Goal: Task Accomplishment & Management: Use online tool/utility

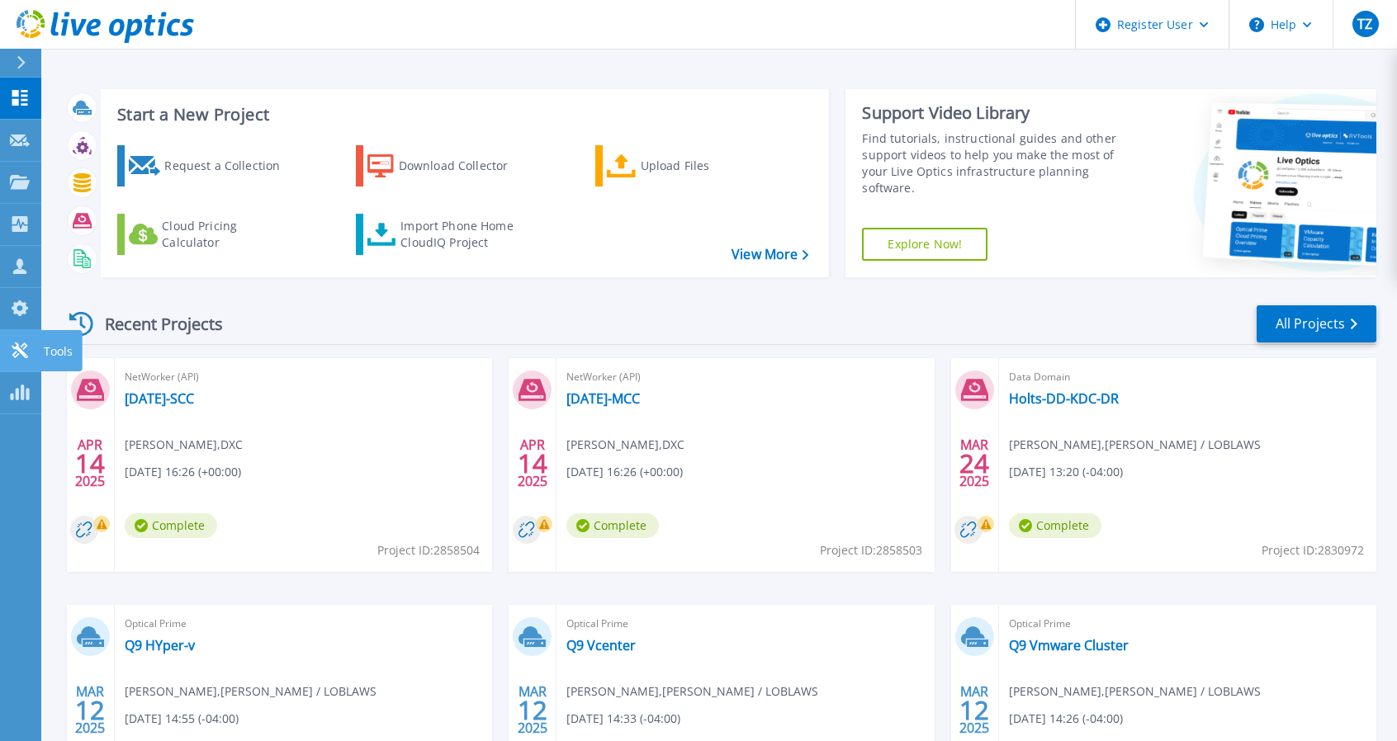
click at [8, 348] on link "Tools Tools" at bounding box center [20, 351] width 41 height 42
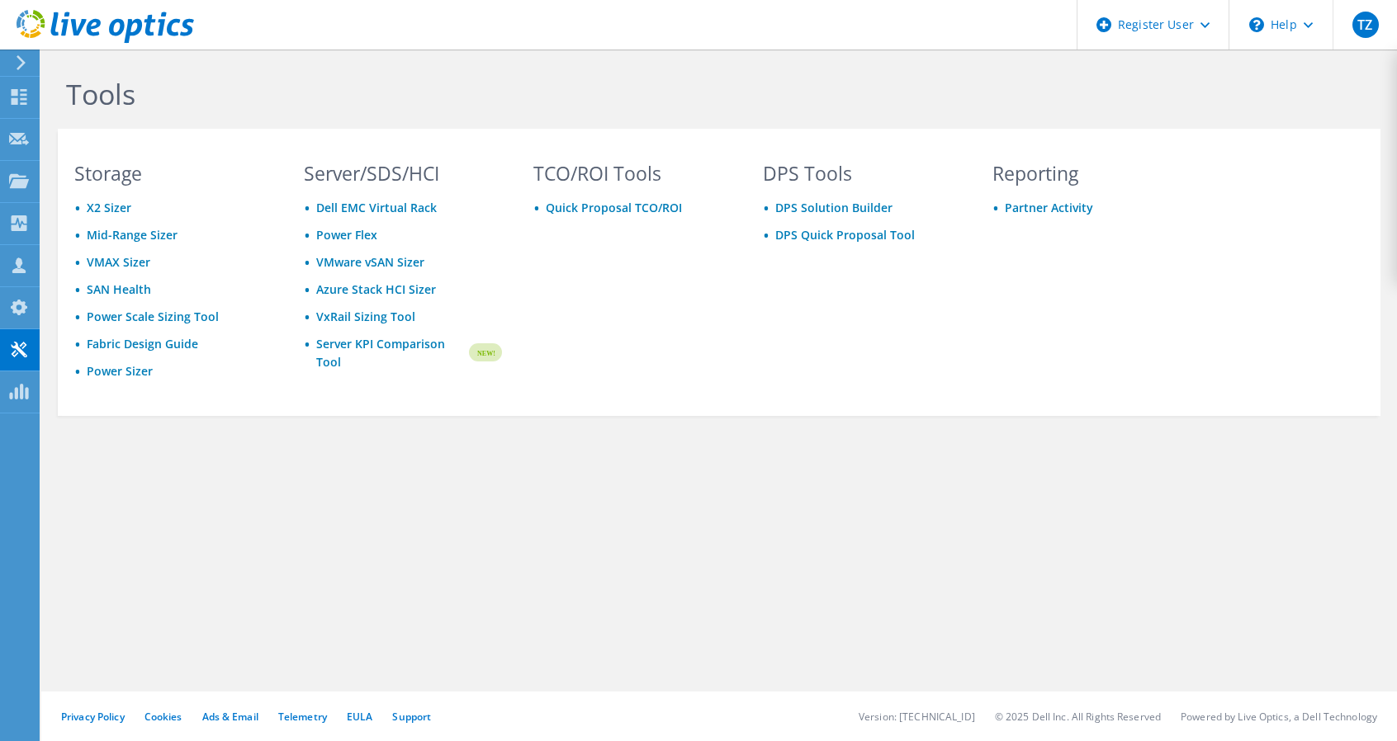
click at [869, 291] on div "DPS Tools DPS Solution Builder DPS Quick Proposal Tool" at bounding box center [861, 287] width 231 height 246
click at [804, 173] on h3 "DPS Tools" at bounding box center [862, 173] width 198 height 18
click at [873, 244] on li "DPS Quick Proposal Tool" at bounding box center [862, 235] width 198 height 19
drag, startPoint x: 873, startPoint y: 243, endPoint x: 873, endPoint y: 234, distance: 9.1
click at [873, 239] on li "DPS Quick Proposal Tool" at bounding box center [862, 235] width 198 height 19
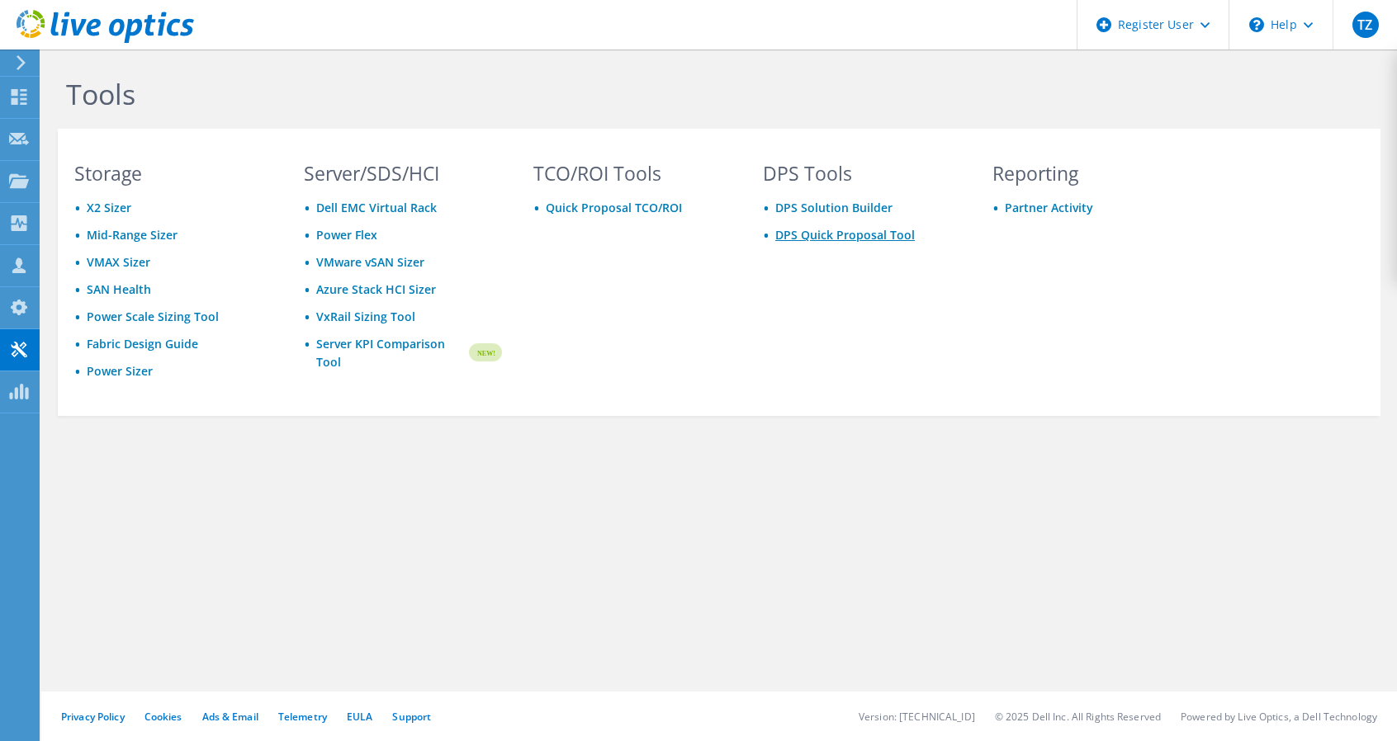
click at [873, 234] on link "DPS Quick Proposal Tool" at bounding box center [845, 235] width 140 height 16
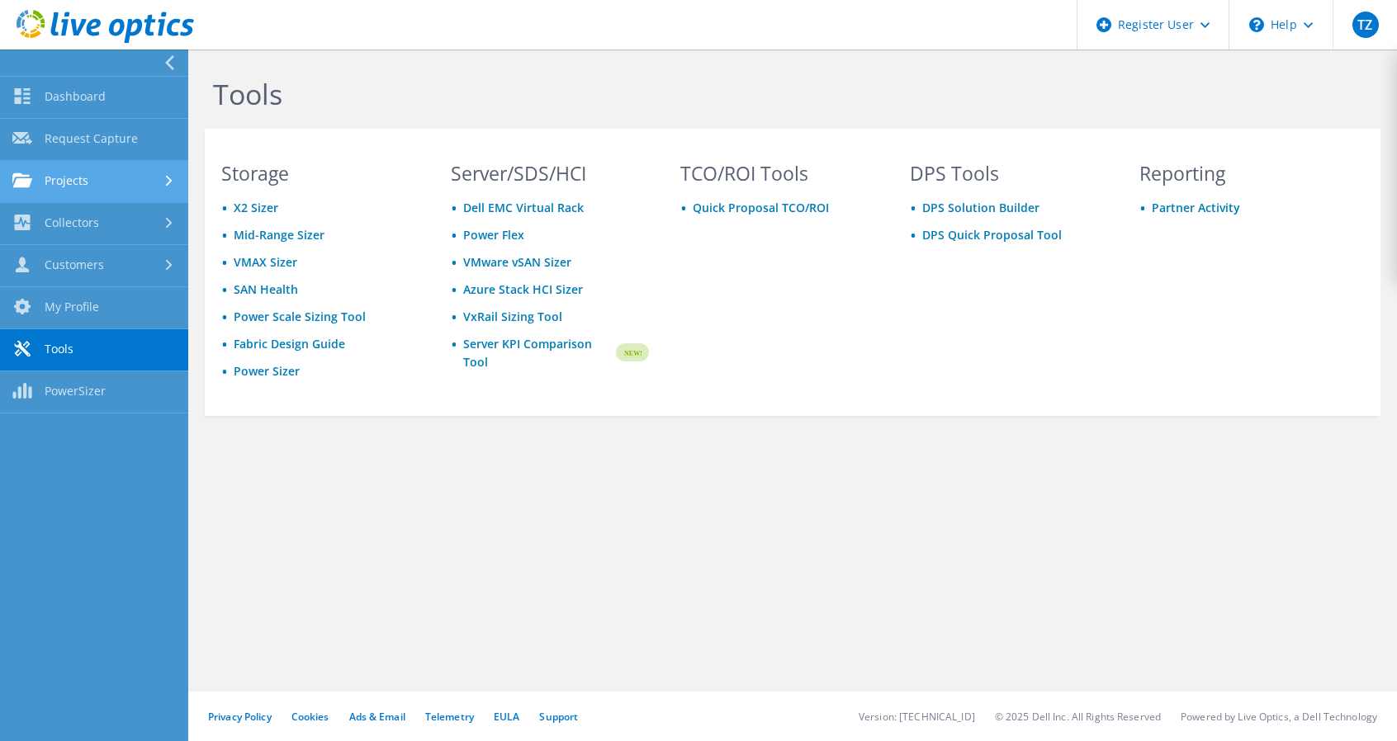
click at [140, 187] on link "Projects" at bounding box center [94, 182] width 188 height 42
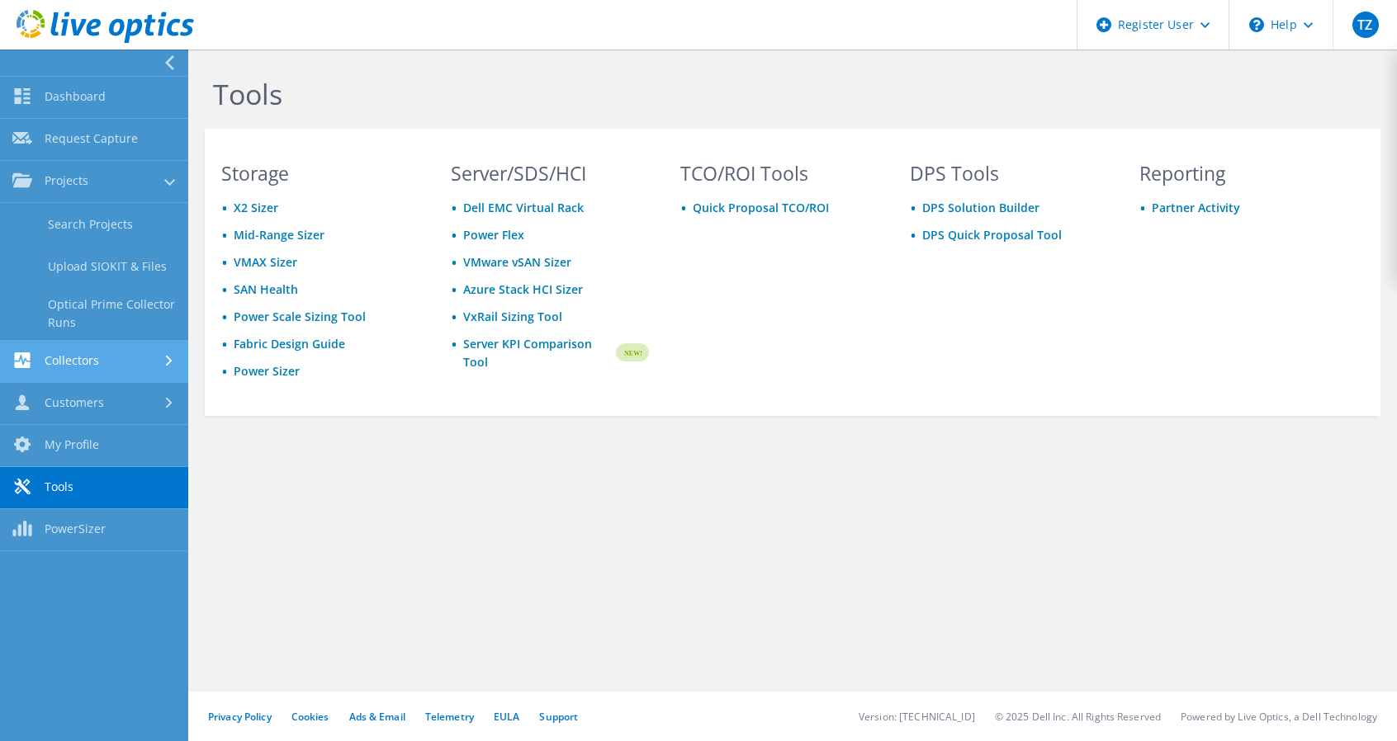
click at [125, 374] on link "Collectors" at bounding box center [94, 362] width 188 height 42
click at [102, 350] on link "Data Domain Local Summary" at bounding box center [94, 355] width 188 height 53
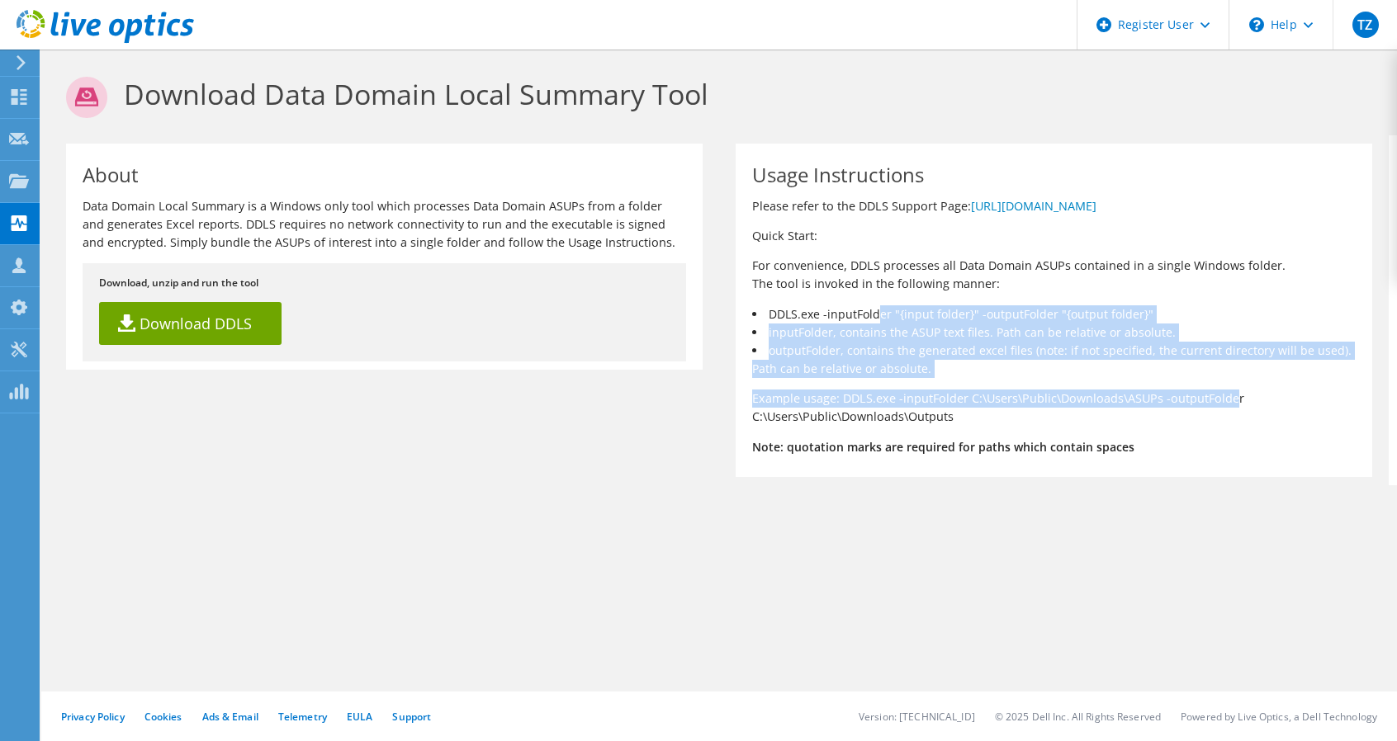
drag, startPoint x: 864, startPoint y: 315, endPoint x: 1202, endPoint y: 412, distance: 352.0
click at [1225, 407] on div "Usage Instructions Please refer to the DDLS Support Page: https://www.dell.com/…" at bounding box center [1054, 311] width 637 height 334
click at [1004, 405] on p "Example usage: DDLS.exe -inputFolder C:\Users\Public\Downloads\ASUPs -outputFol…" at bounding box center [1054, 408] width 604 height 36
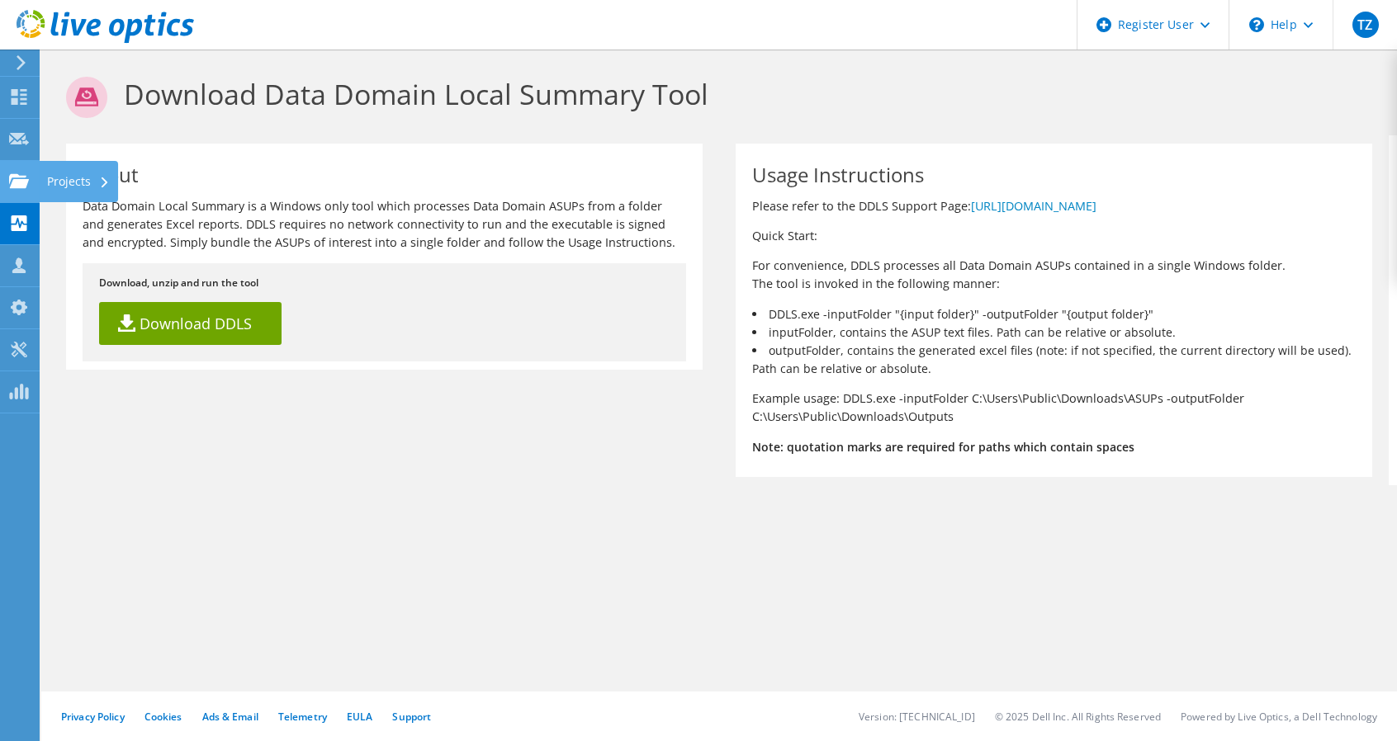
click at [10, 179] on use at bounding box center [19, 180] width 20 height 14
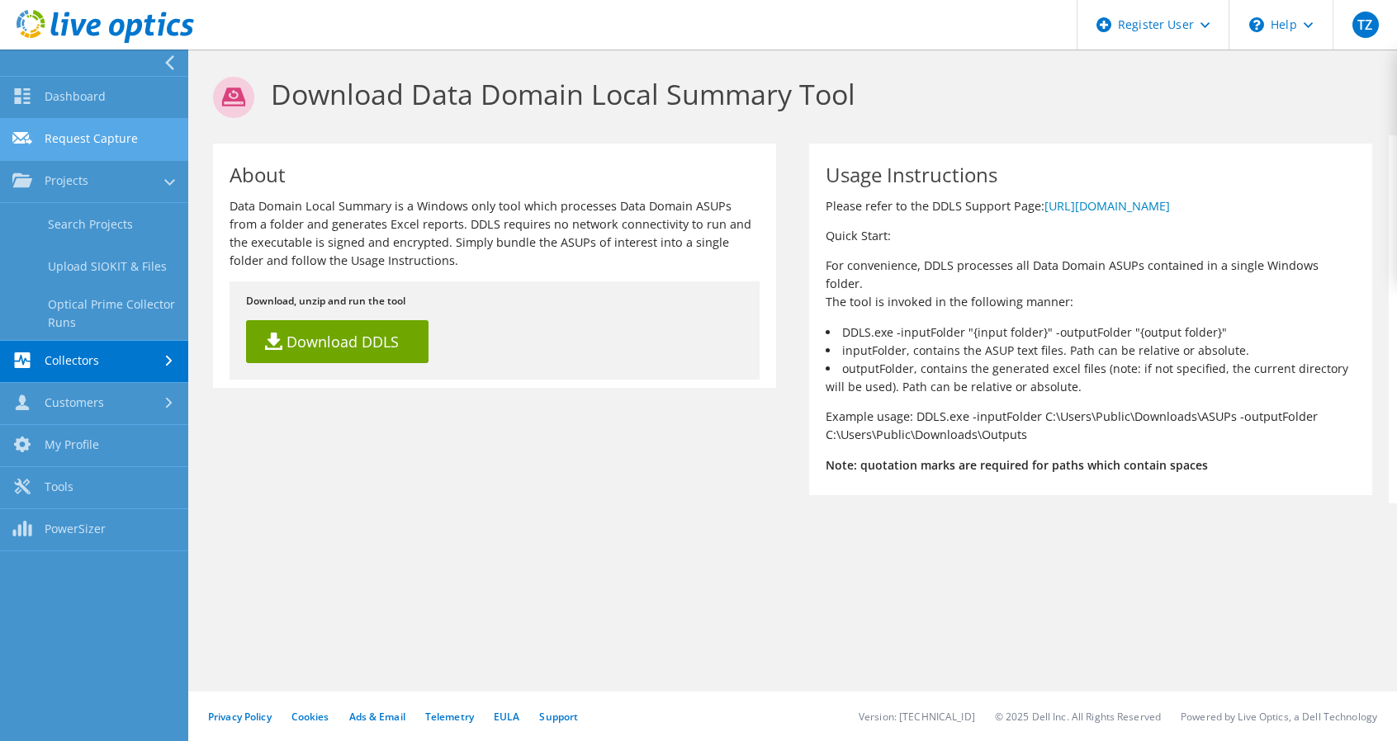
click at [126, 140] on link "Request Capture" at bounding box center [94, 140] width 188 height 42
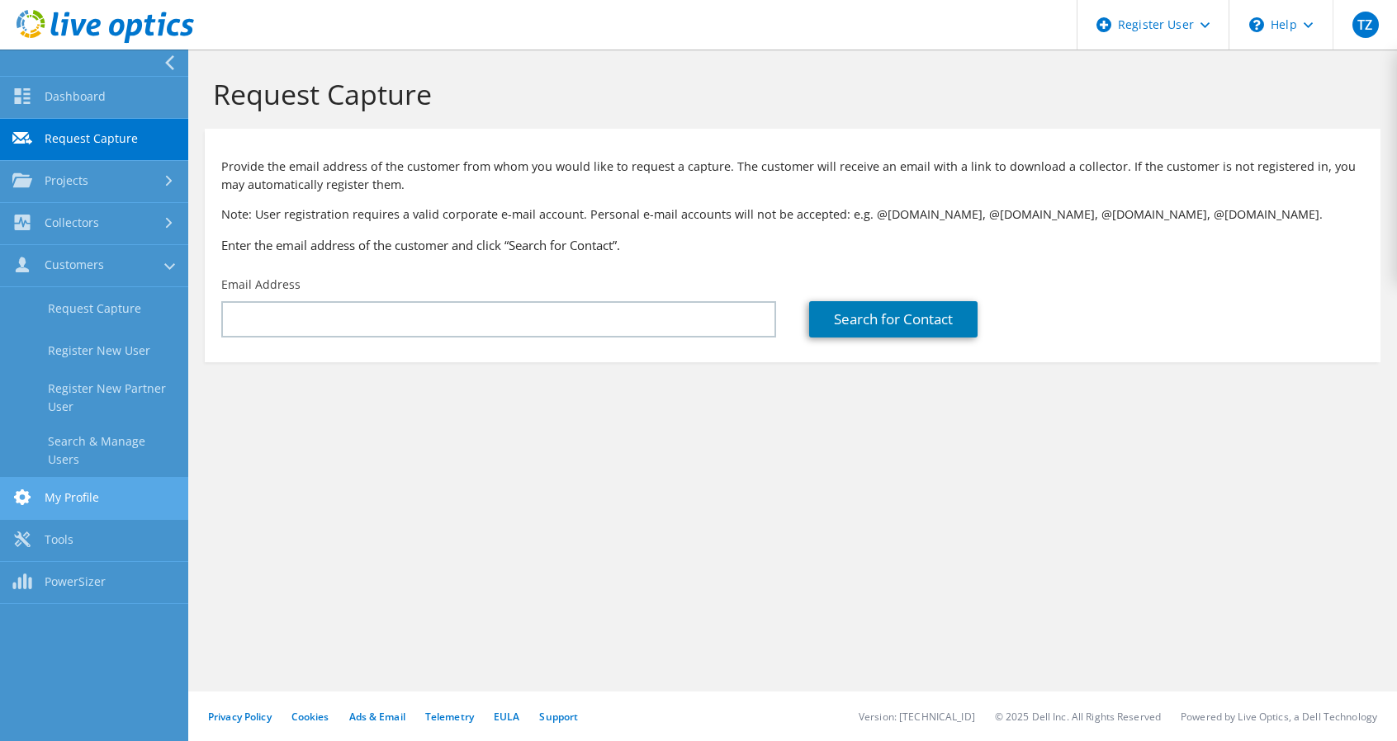
click at [102, 496] on link "My Profile" at bounding box center [94, 499] width 188 height 42
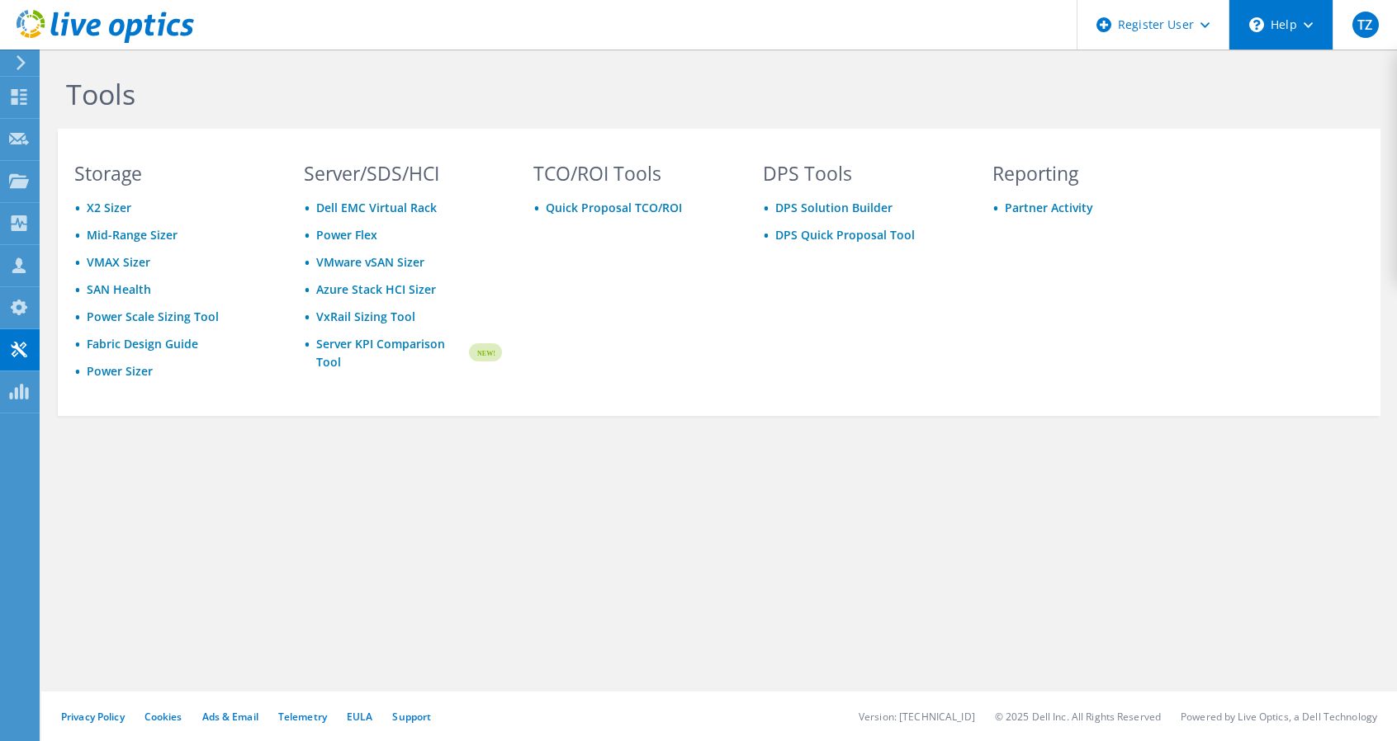
click at [1300, 26] on div "\n Help" at bounding box center [1280, 25] width 104 height 50
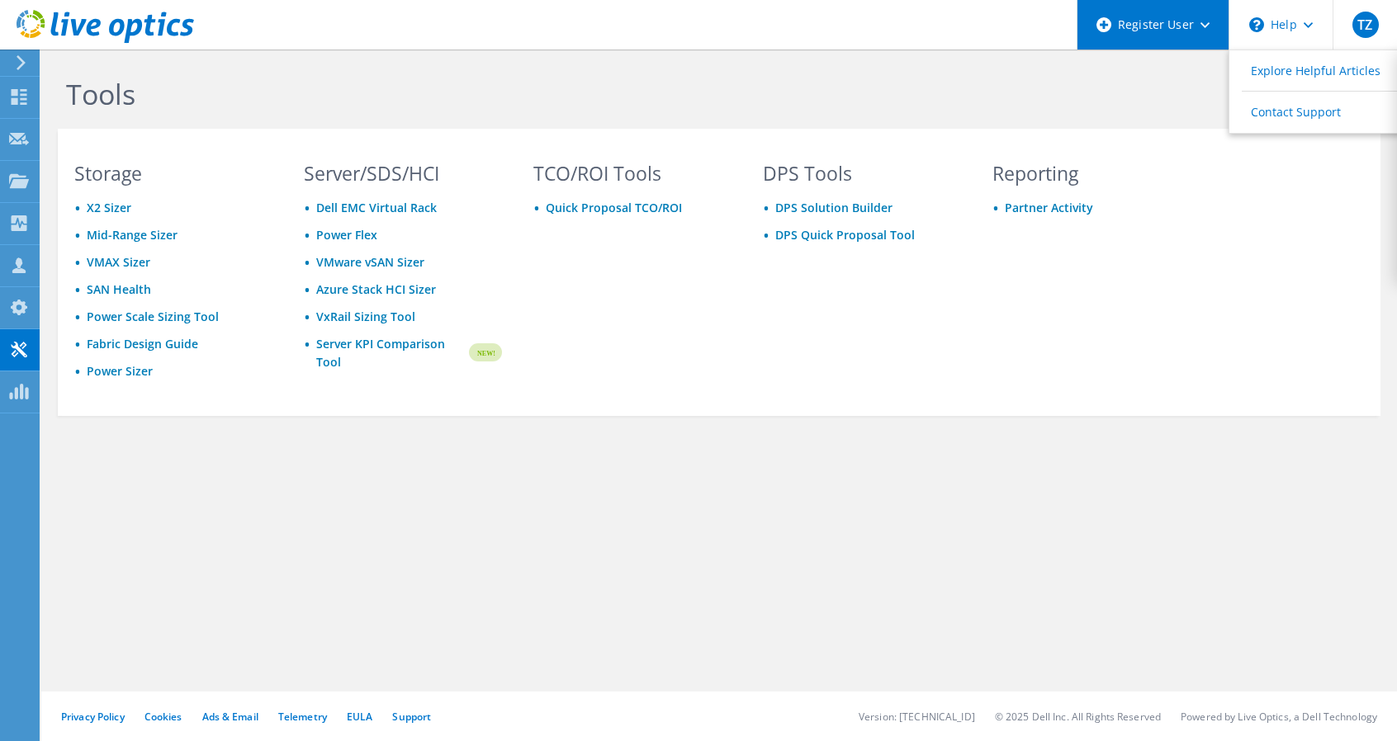
click at [1197, 27] on div "Register User" at bounding box center [1153, 25] width 152 height 50
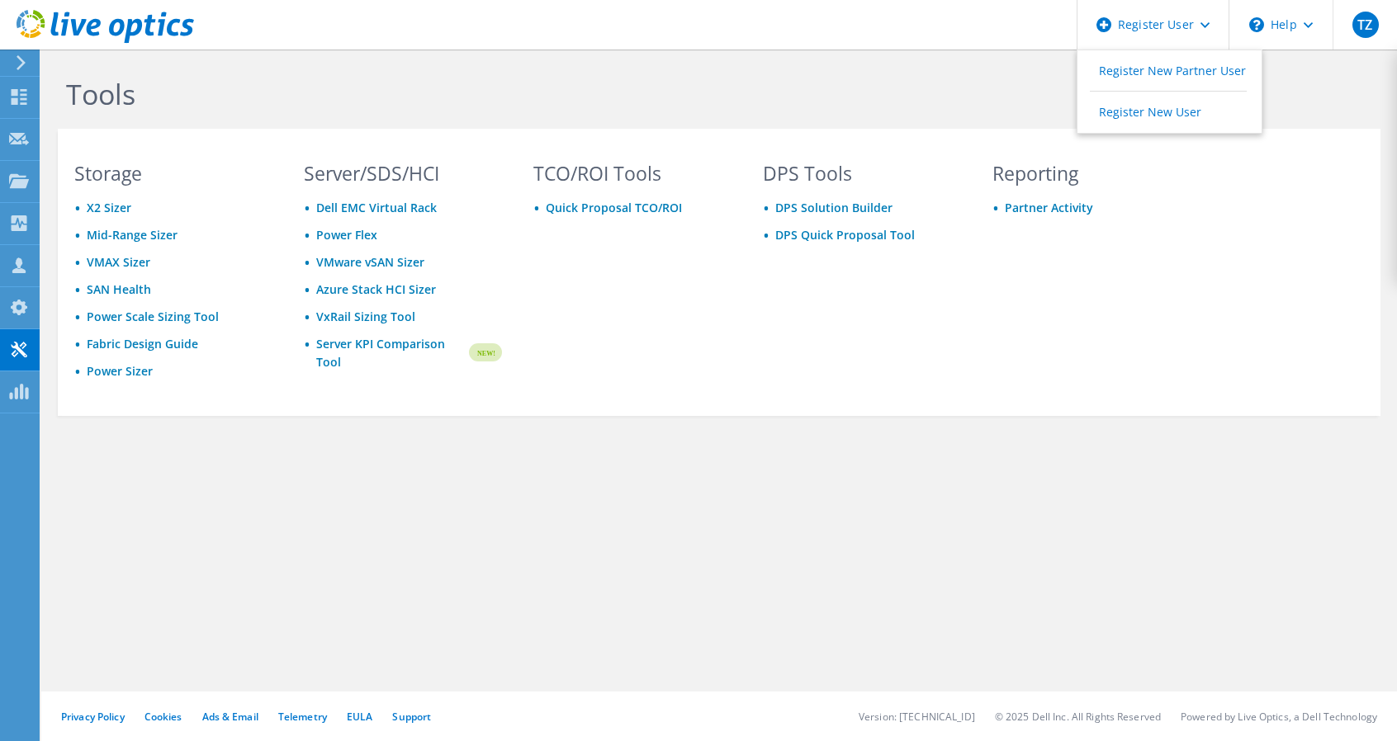
click at [76, 25] on icon at bounding box center [106, 27] width 178 height 34
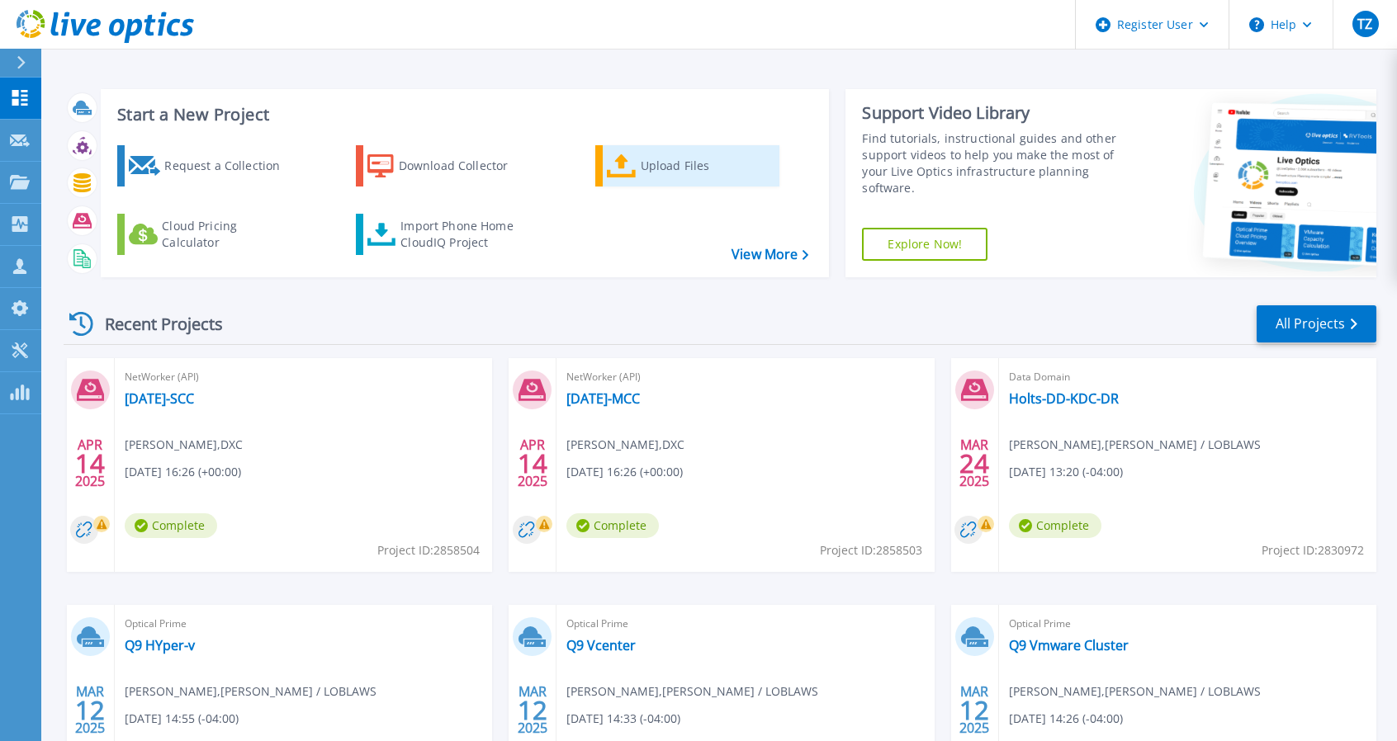
click at [646, 178] on div "Upload Files" at bounding box center [707, 165] width 132 height 33
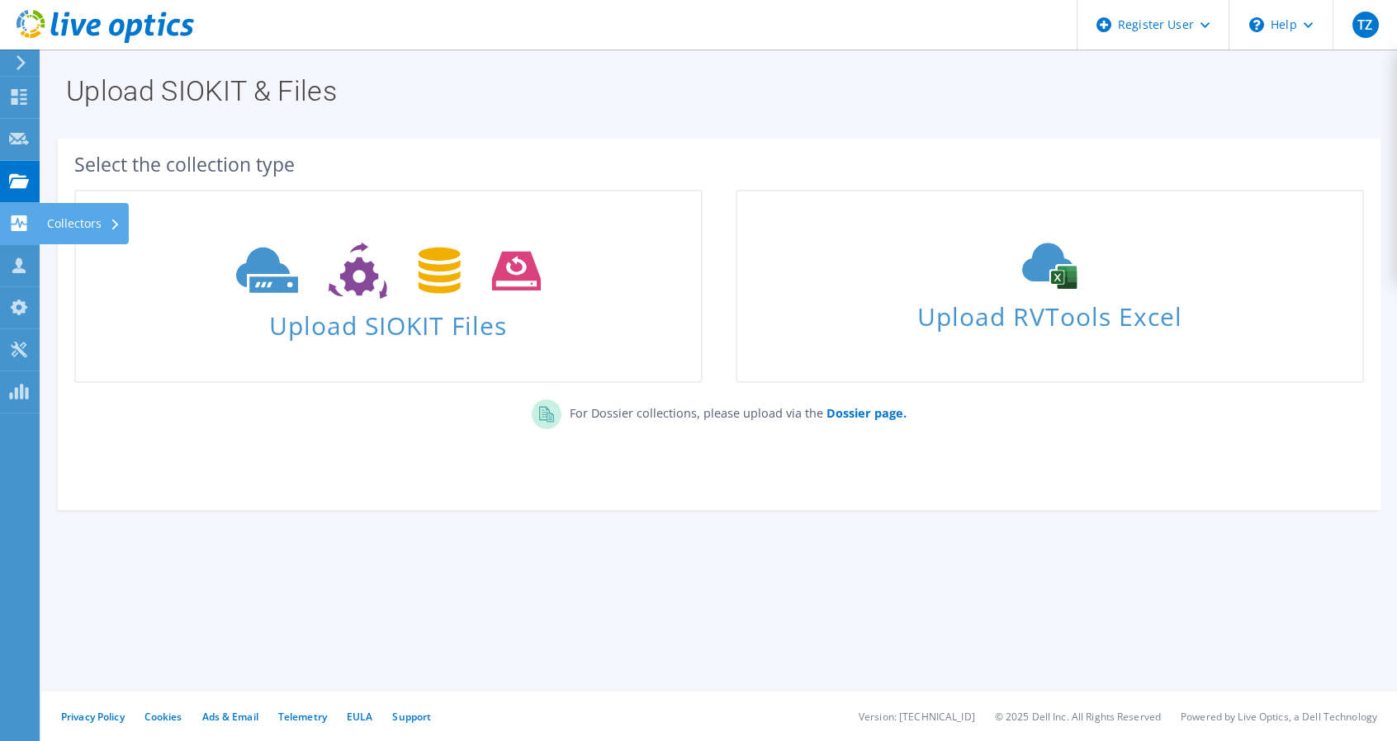
click at [21, 229] on use at bounding box center [20, 223] width 16 height 16
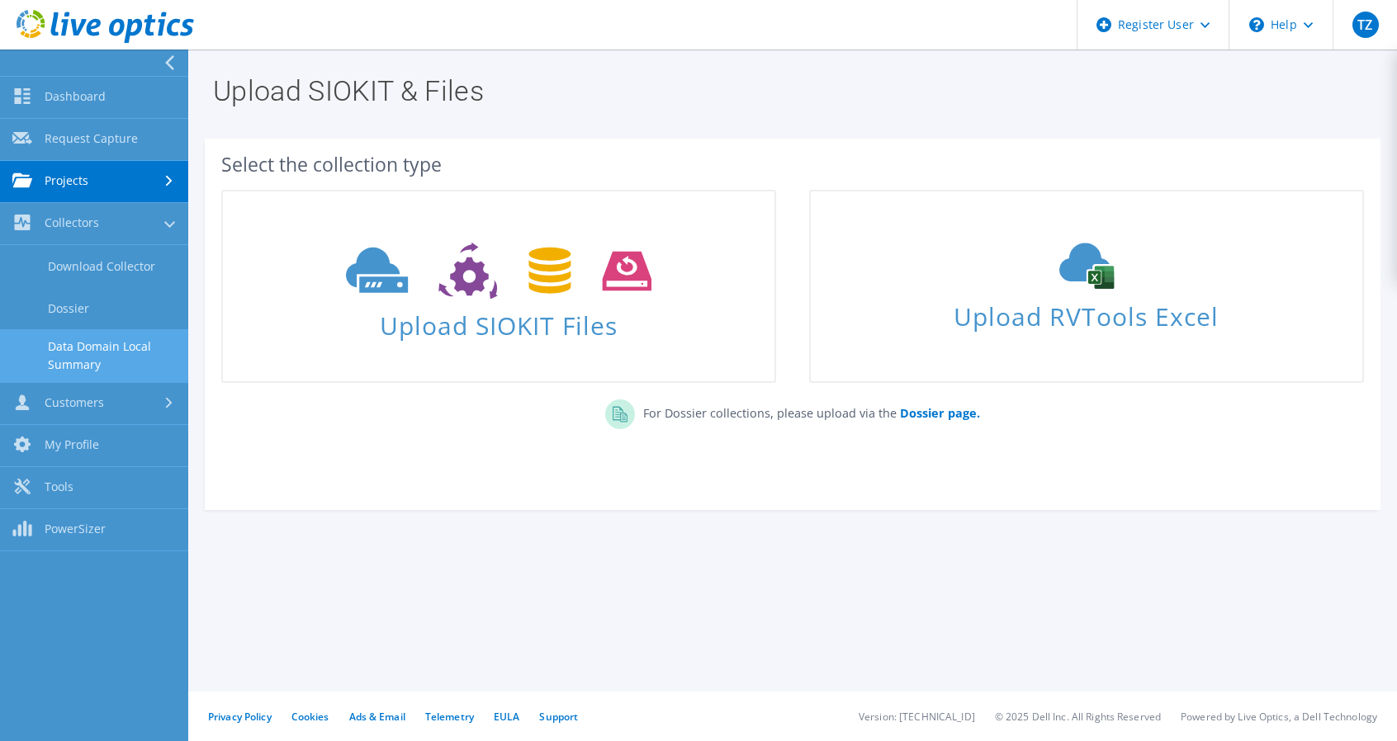
click at [119, 346] on link "Data Domain Local Summary" at bounding box center [94, 355] width 188 height 53
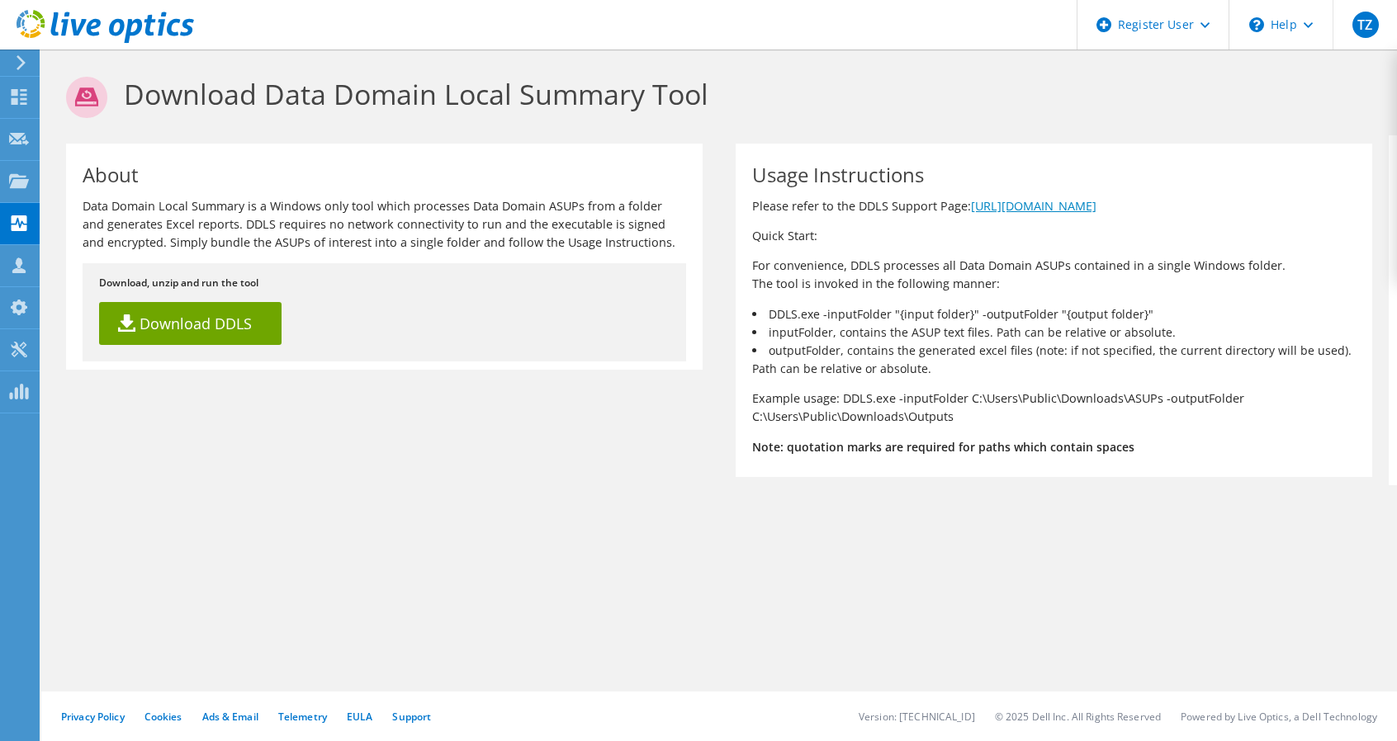
click at [1020, 203] on link "https://www.dell.com/support/kbdoc/000228774" at bounding box center [1033, 206] width 125 height 16
click at [13, 395] on icon at bounding box center [19, 392] width 20 height 16
click at [25, 101] on icon at bounding box center [19, 97] width 20 height 16
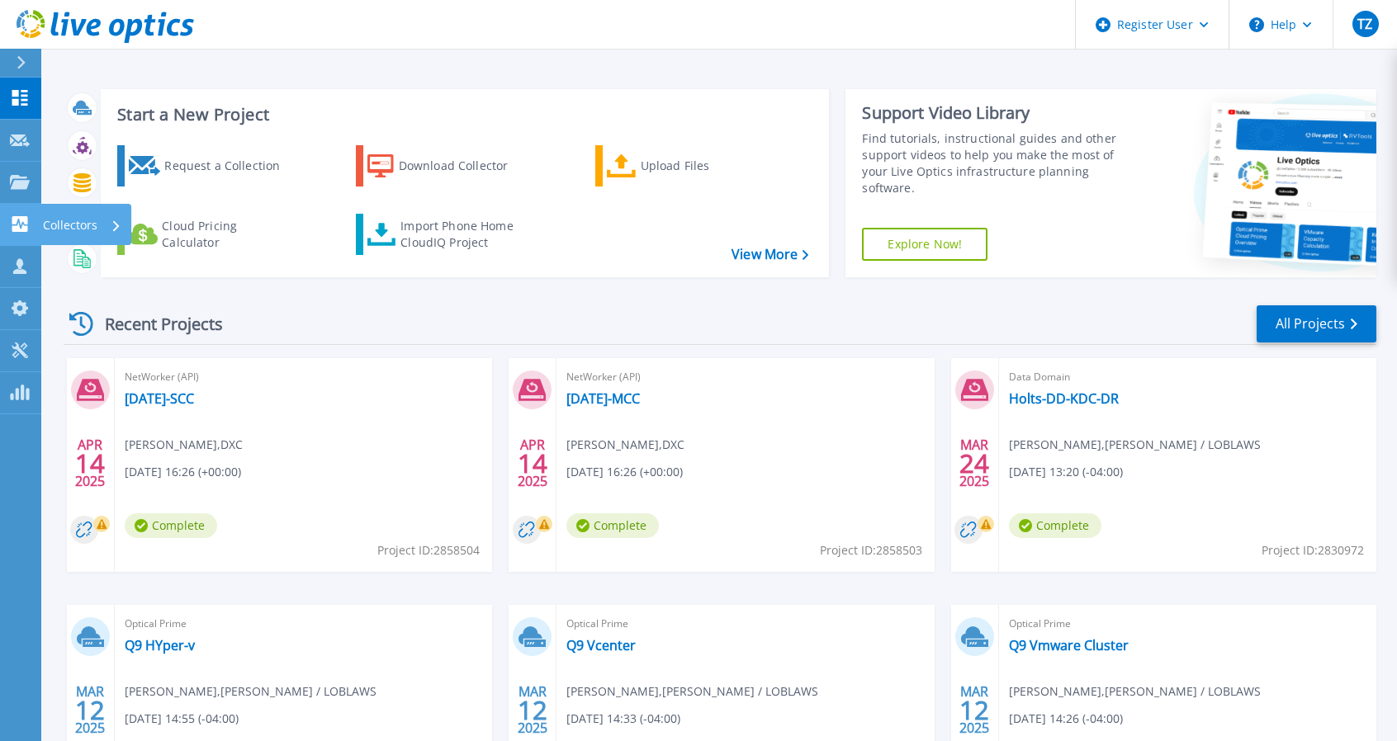
click at [18, 224] on icon at bounding box center [20, 224] width 16 height 16
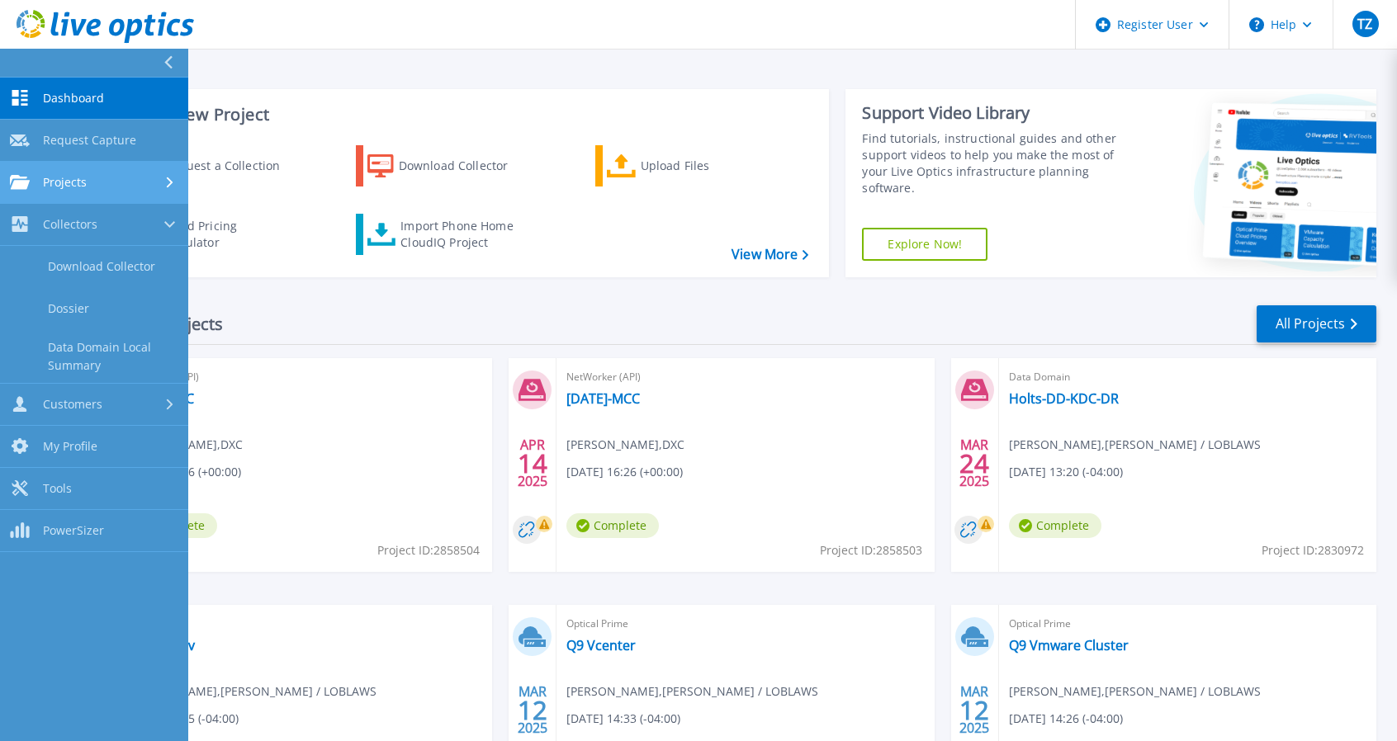
click at [125, 185] on div "Projects" at bounding box center [94, 182] width 168 height 15
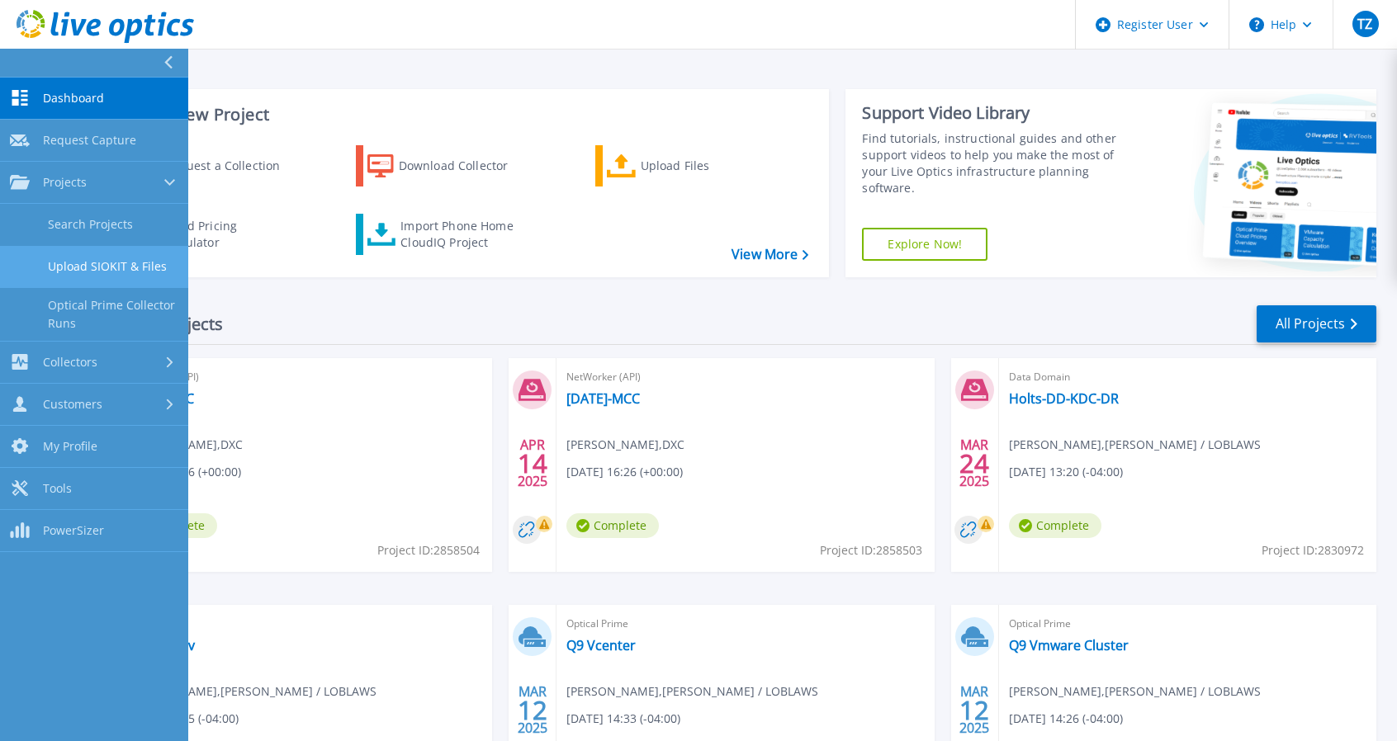
click at [114, 276] on link "Upload SIOKIT & Files" at bounding box center [94, 267] width 188 height 42
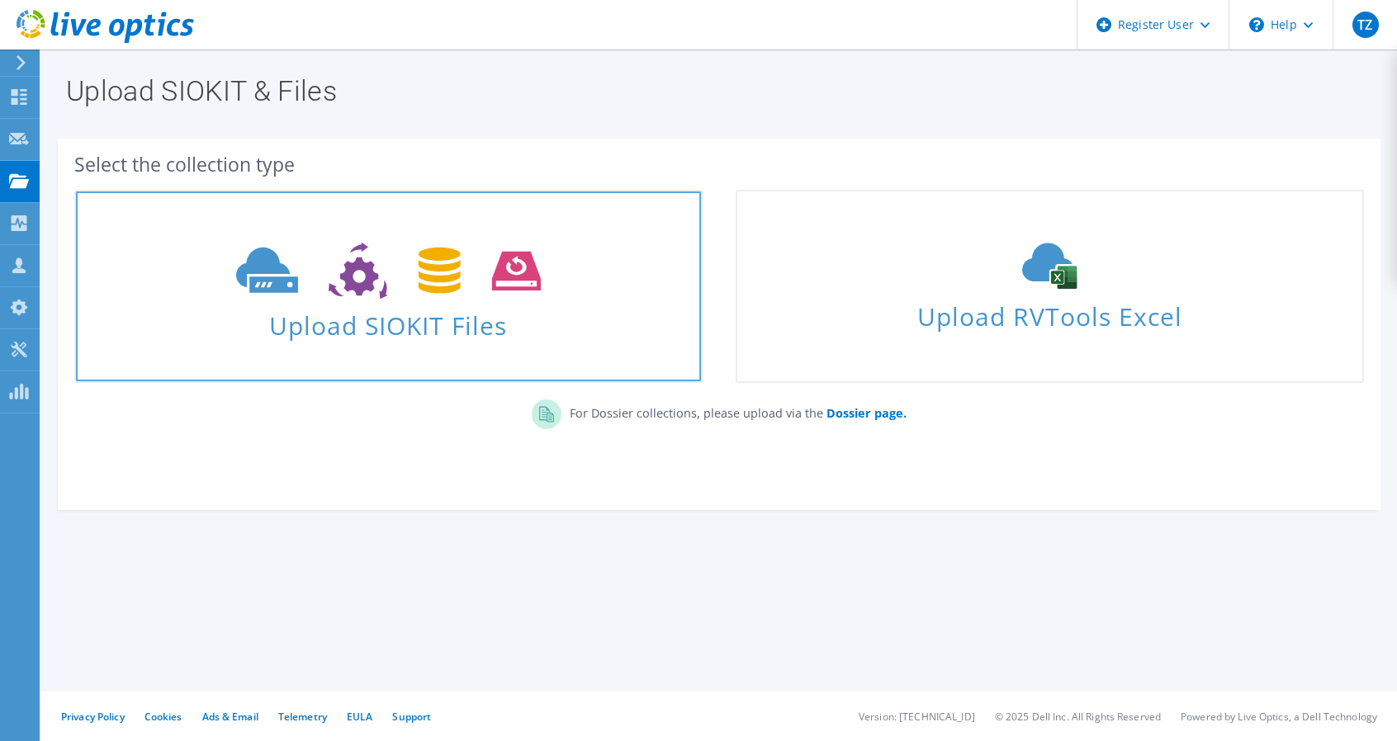
click at [474, 283] on icon at bounding box center [388, 271] width 305 height 57
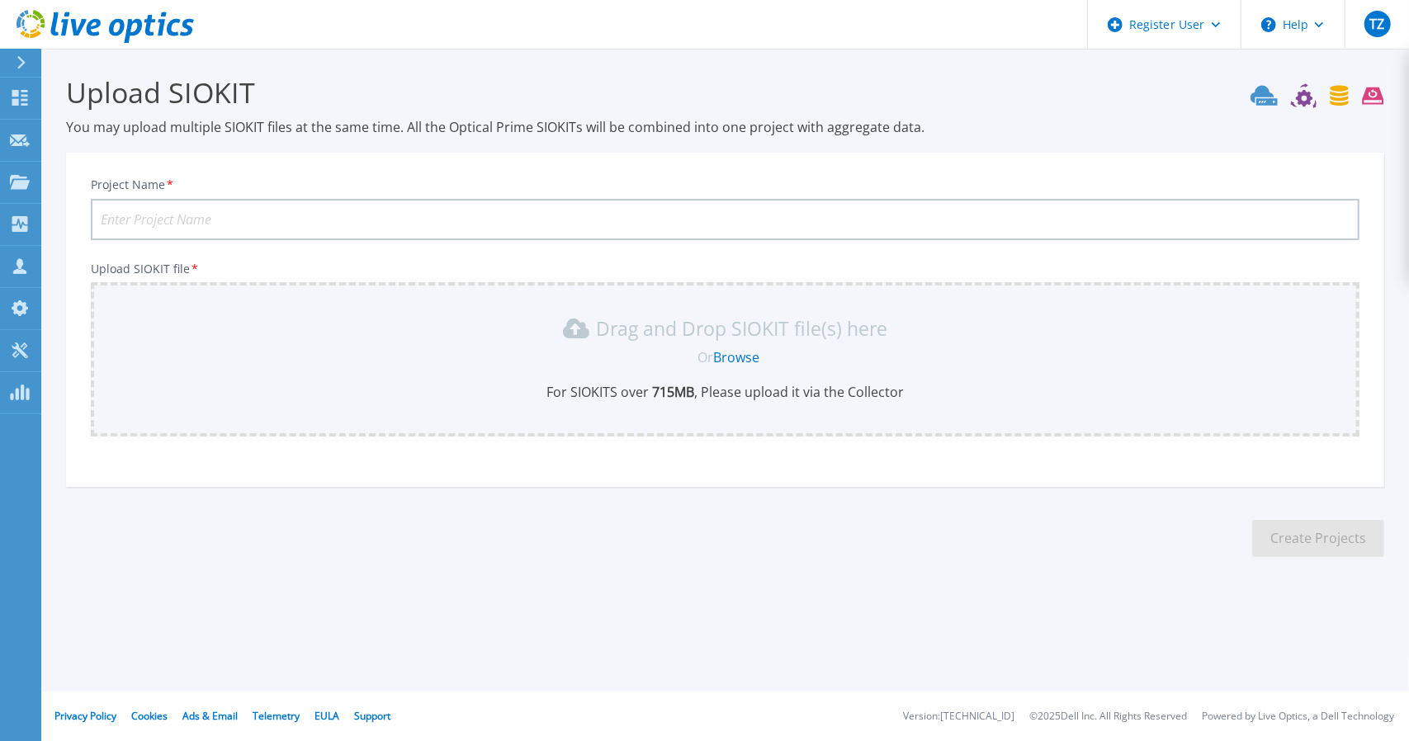
click at [30, 64] on div at bounding box center [28, 63] width 26 height 28
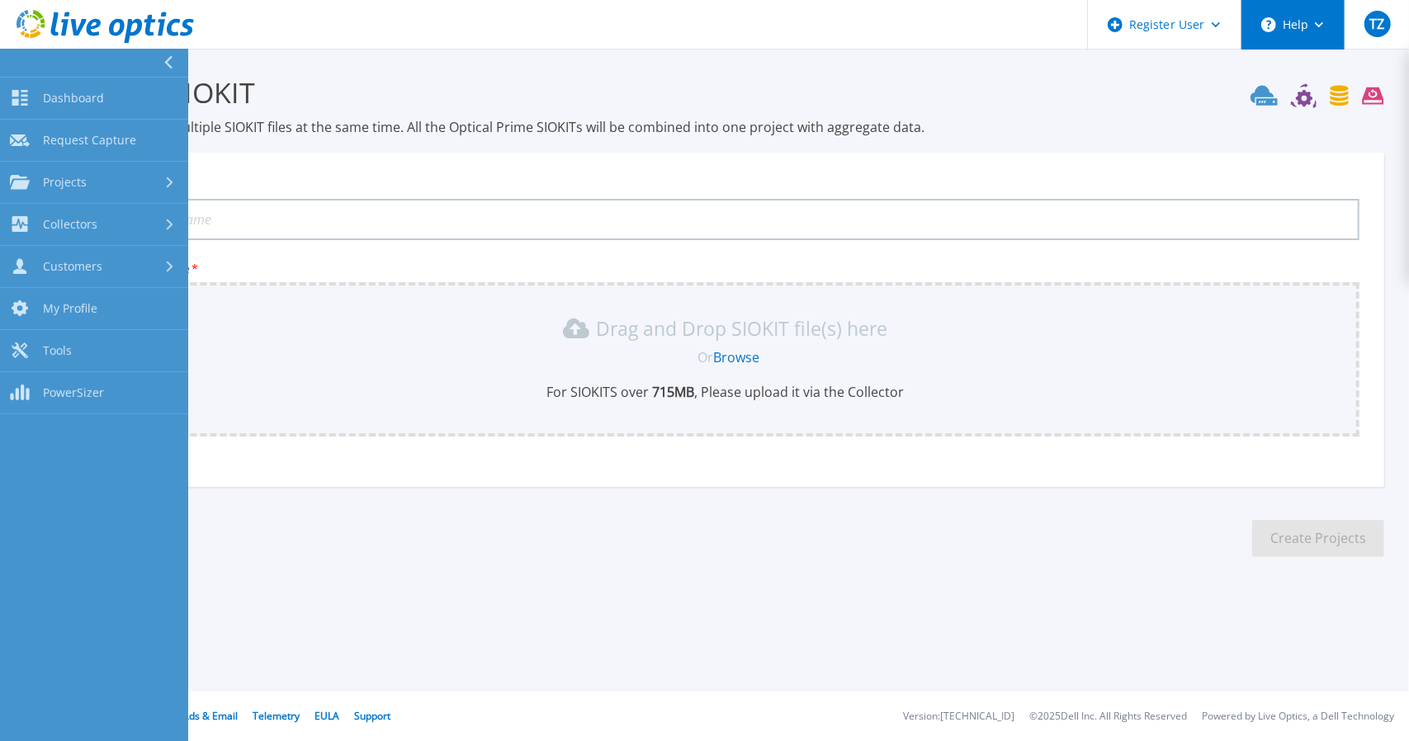
click at [1300, 21] on button "Help" at bounding box center [1293, 25] width 103 height 50
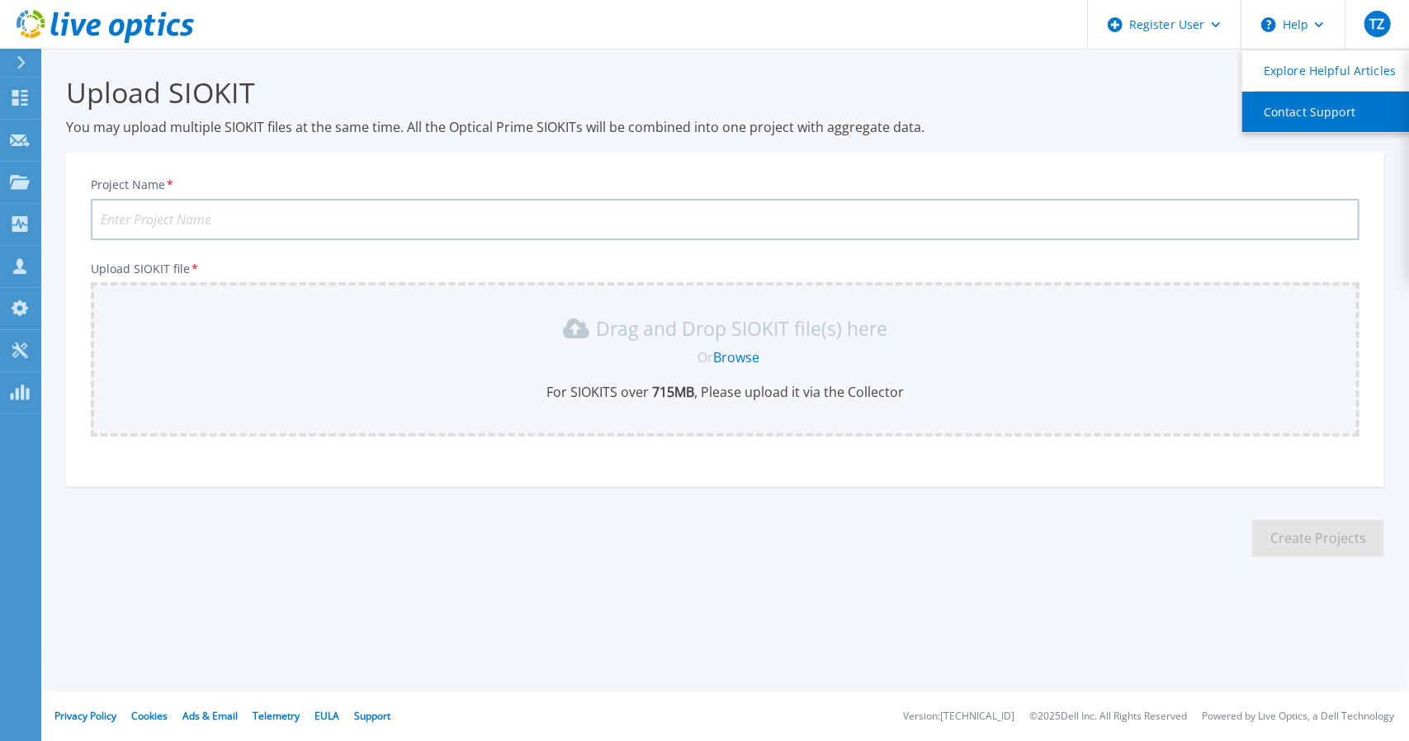
click at [1326, 118] on link "Contact Support" at bounding box center [1335, 112] width 184 height 40
drag, startPoint x: 1326, startPoint y: 118, endPoint x: 1065, endPoint y: 35, distance: 273.9
click at [1028, 21] on header "Register User Help Explore Helpful Articles Contact Support TZ Dell User Tony Z…" at bounding box center [704, 25] width 1409 height 50
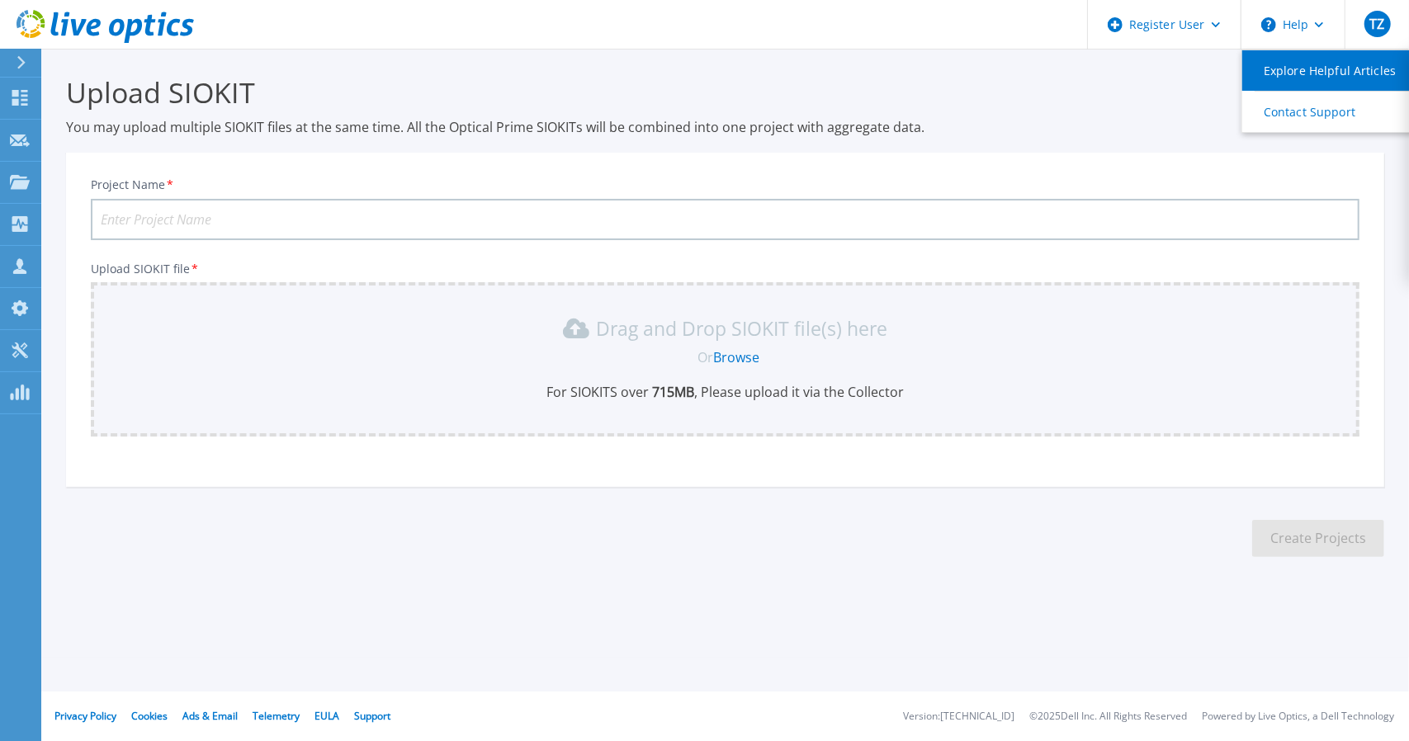
click at [1303, 71] on link "Explore Helpful Articles" at bounding box center [1335, 70] width 184 height 40
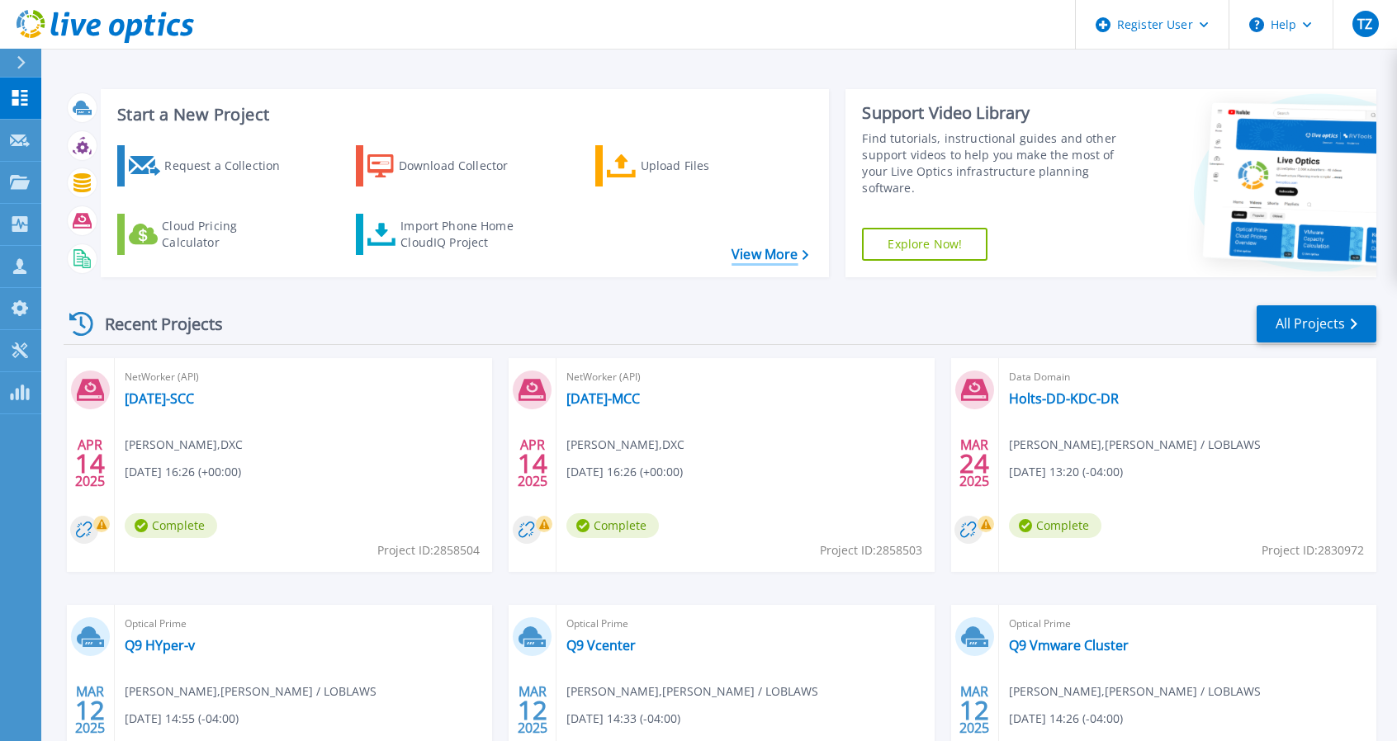
click at [778, 252] on link "View More" at bounding box center [769, 255] width 77 height 16
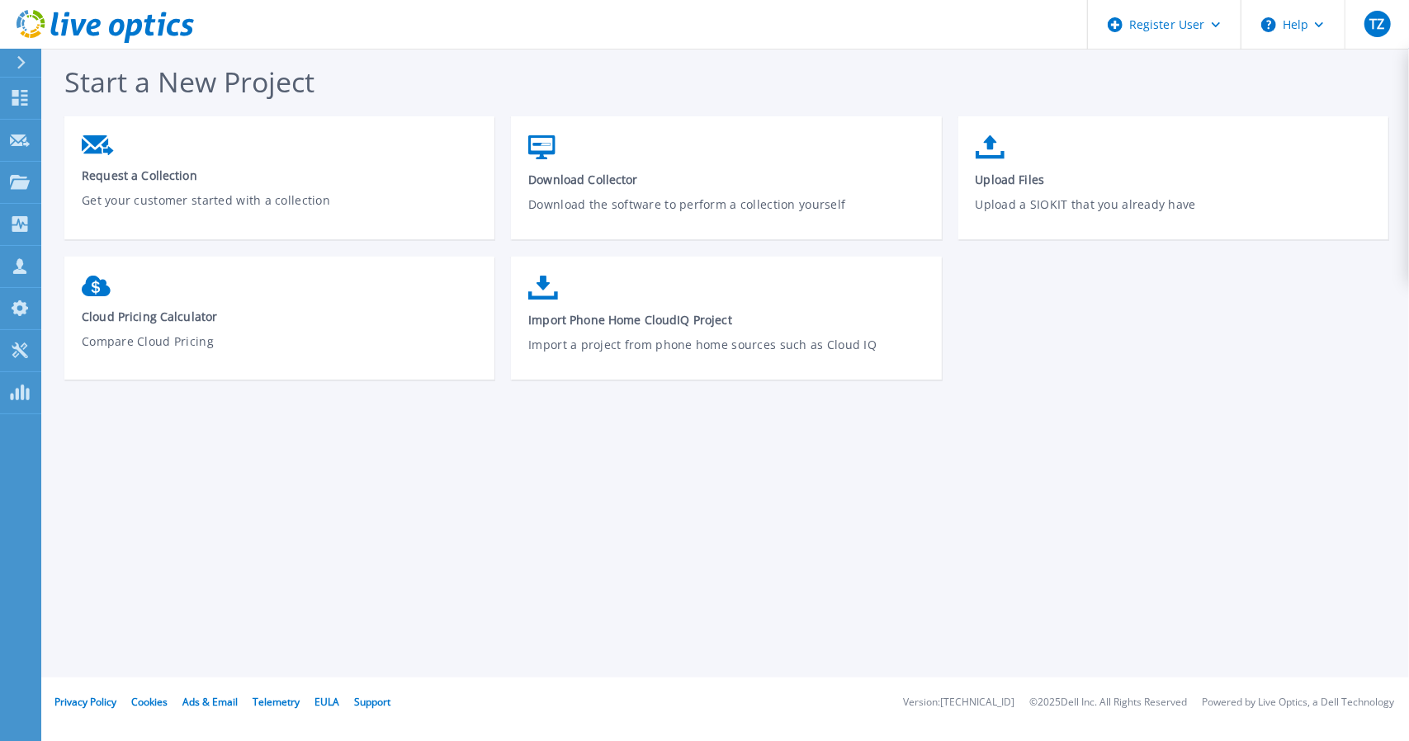
drag, startPoint x: 789, startPoint y: 503, endPoint x: 741, endPoint y: 418, distance: 97.6
click at [789, 501] on div "Start a New Project Request a Collection Get your customer started with a colle…" at bounding box center [725, 339] width 1368 height 678
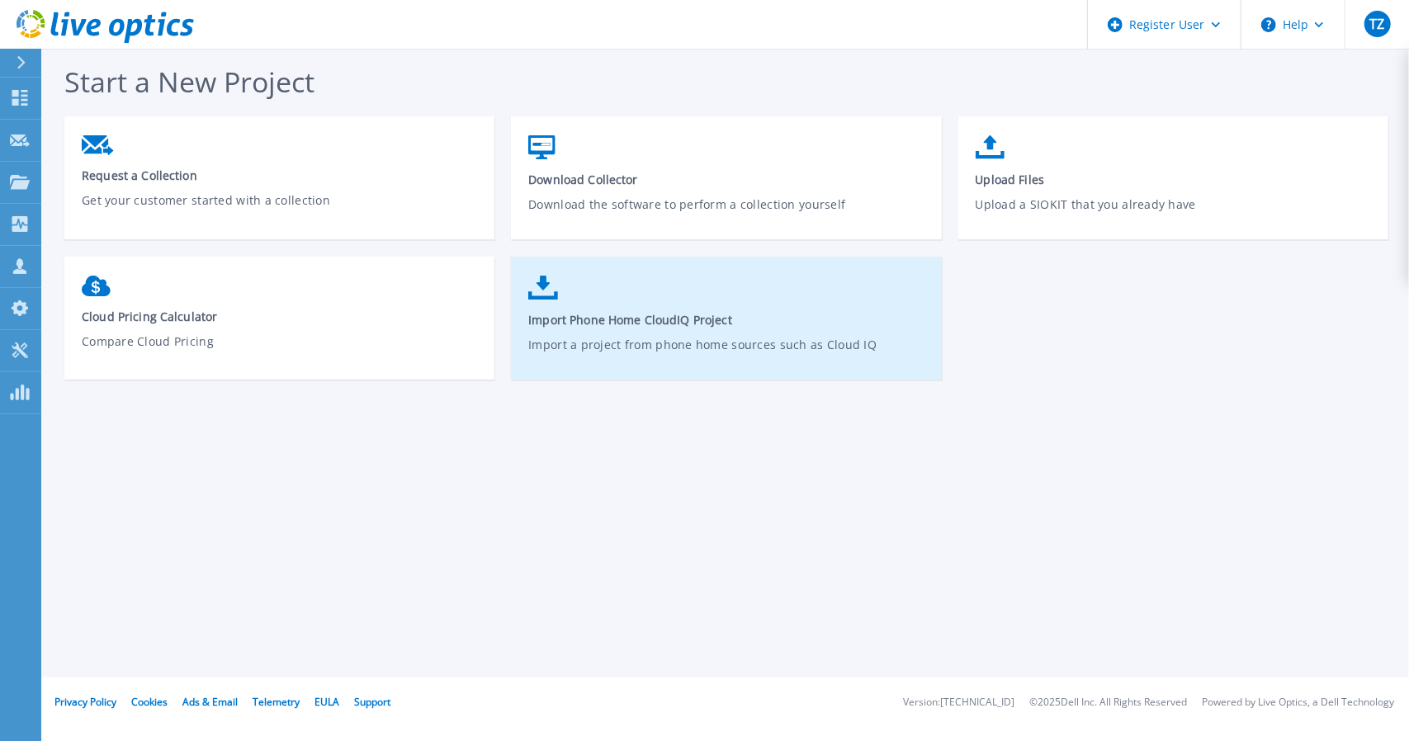
click at [681, 328] on link "Import Phone Home CloudIQ Project Import a project from phone home sources such…" at bounding box center [726, 326] width 430 height 118
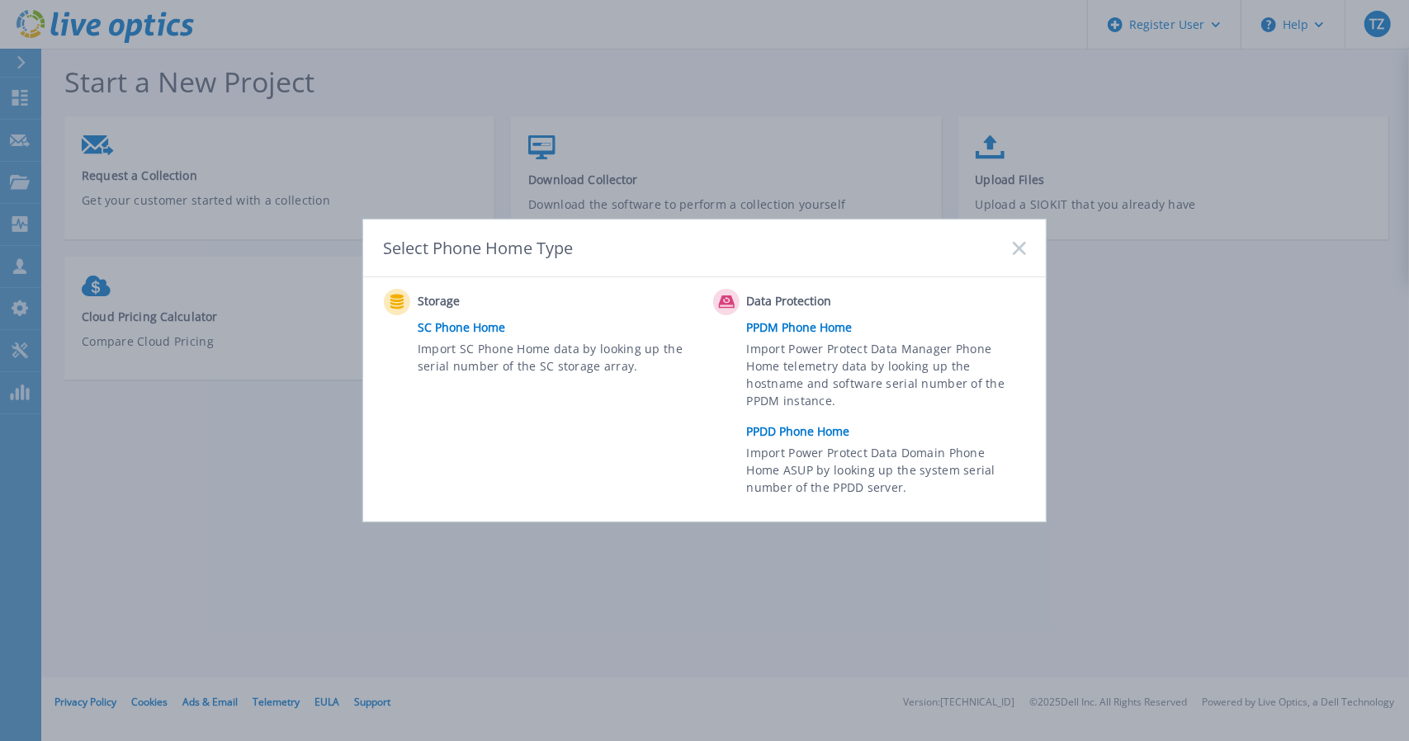
click at [804, 429] on link "PPDD Phone Home" at bounding box center [890, 431] width 287 height 25
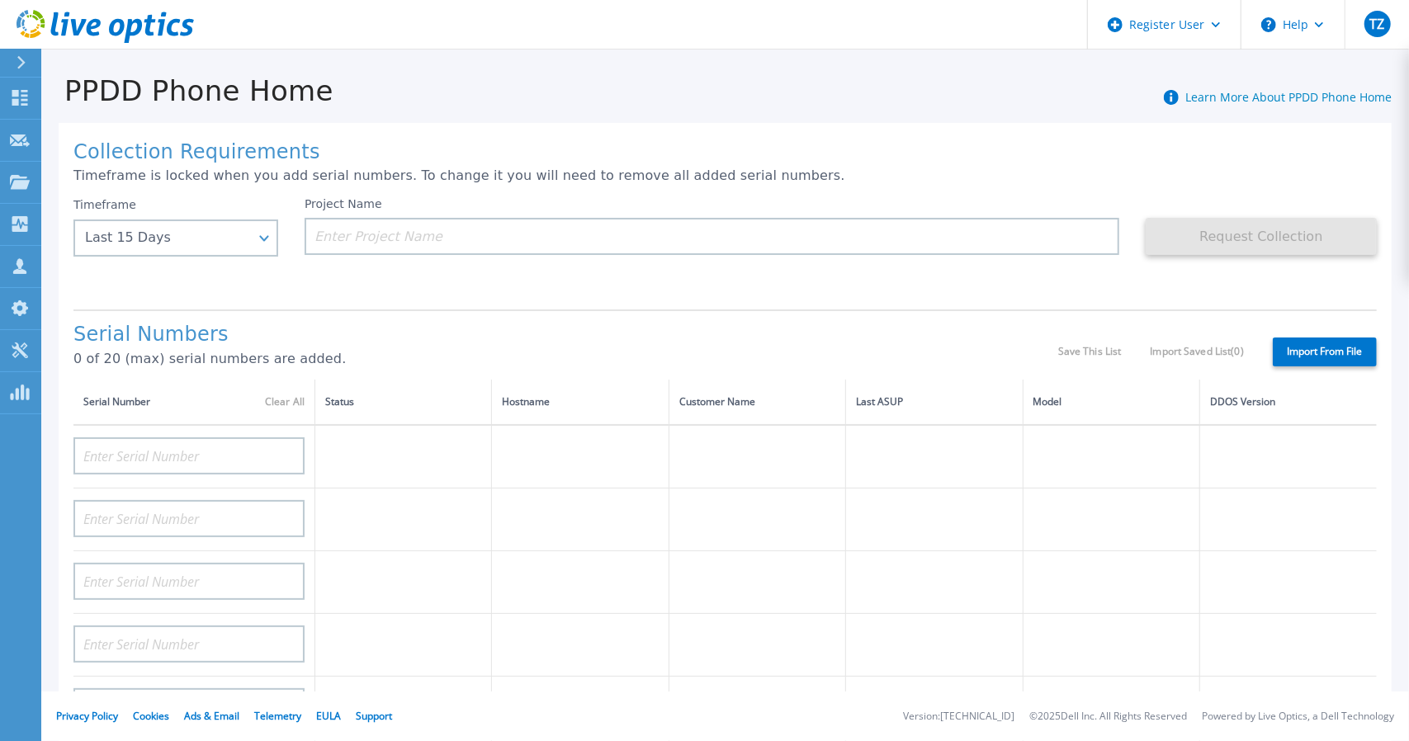
click at [281, 240] on div "Timeframe Last 15 Days Last 15 Days Last 2 Months Last 6 Months Last 1 Year Las…" at bounding box center [188, 246] width 231 height 99
click at [281, 244] on div "Timeframe Last 15 Days Last 15 Days Last 2 Months Last 6 Months Last 1 Year Las…" at bounding box center [188, 246] width 231 height 99
click at [269, 233] on div "Last 15 Days" at bounding box center [175, 238] width 205 height 37
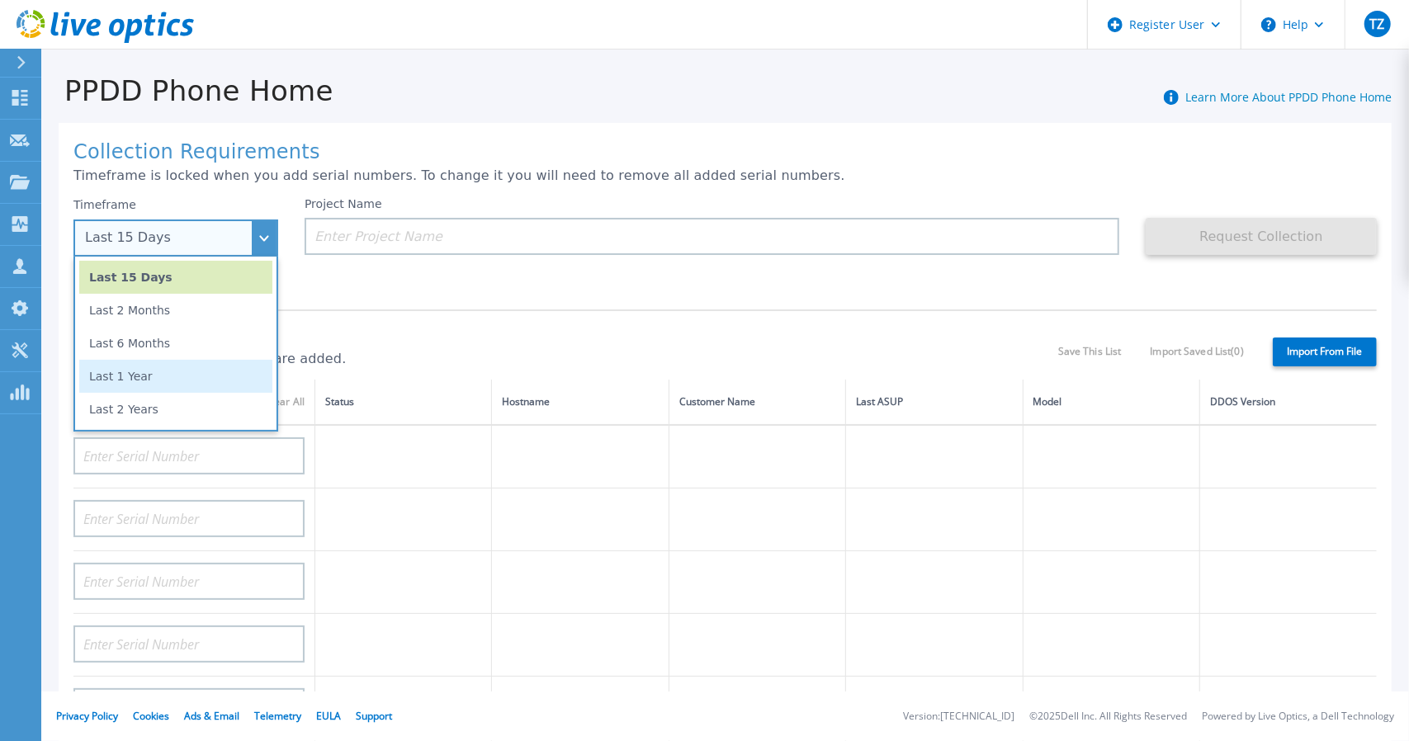
click at [239, 380] on li "Last 1 Year" at bounding box center [175, 376] width 193 height 33
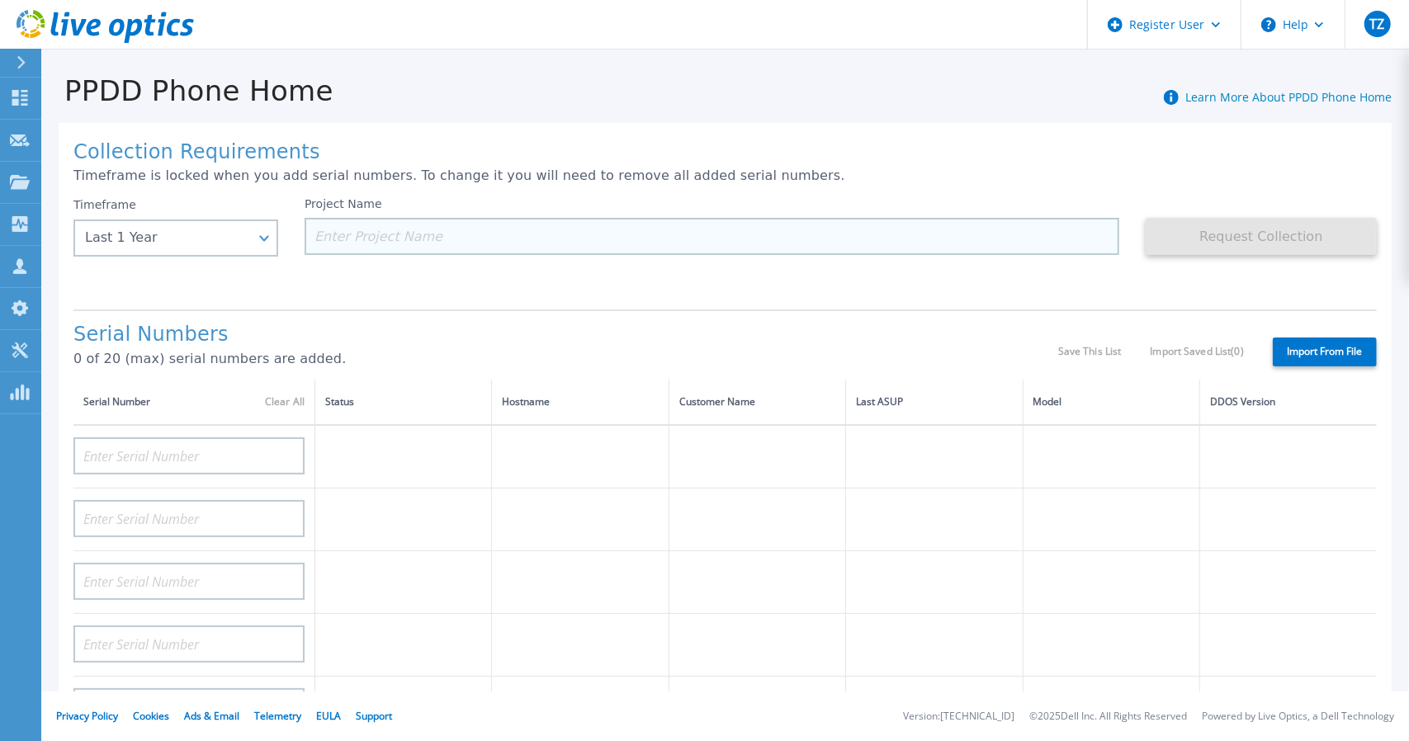
click at [472, 226] on input at bounding box center [712, 236] width 815 height 37
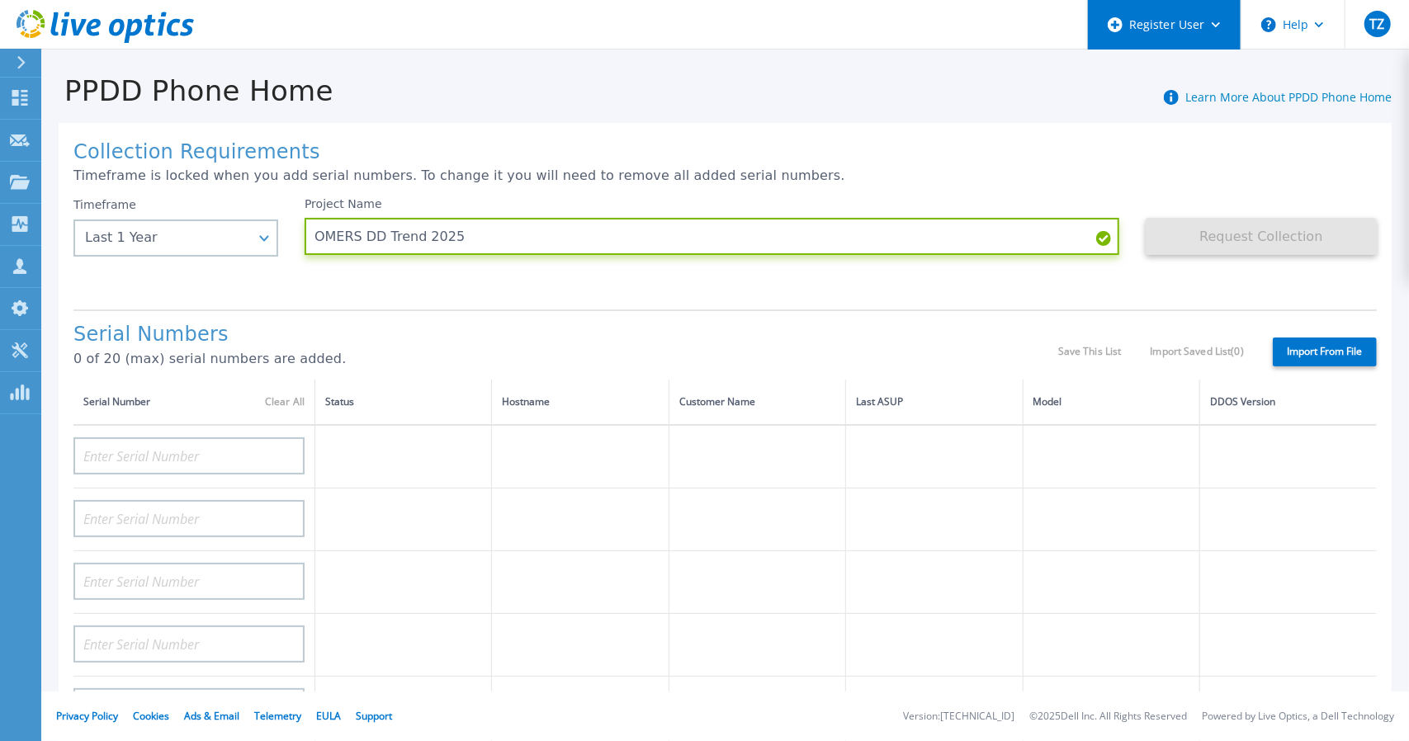
type input "OMERS DD Trend 2025"
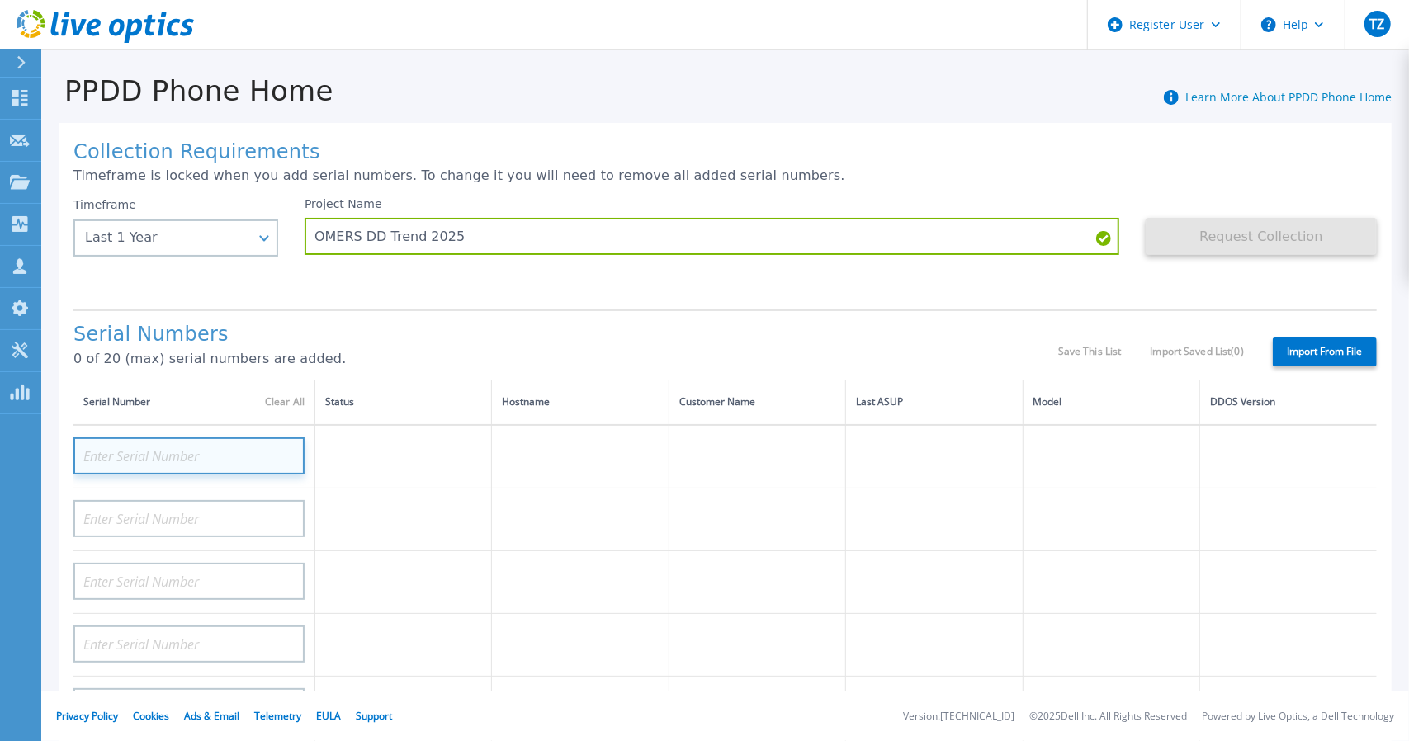
click at [187, 462] on input at bounding box center [188, 456] width 231 height 37
paste input "APM00220736112"
type input "APM00220736112"
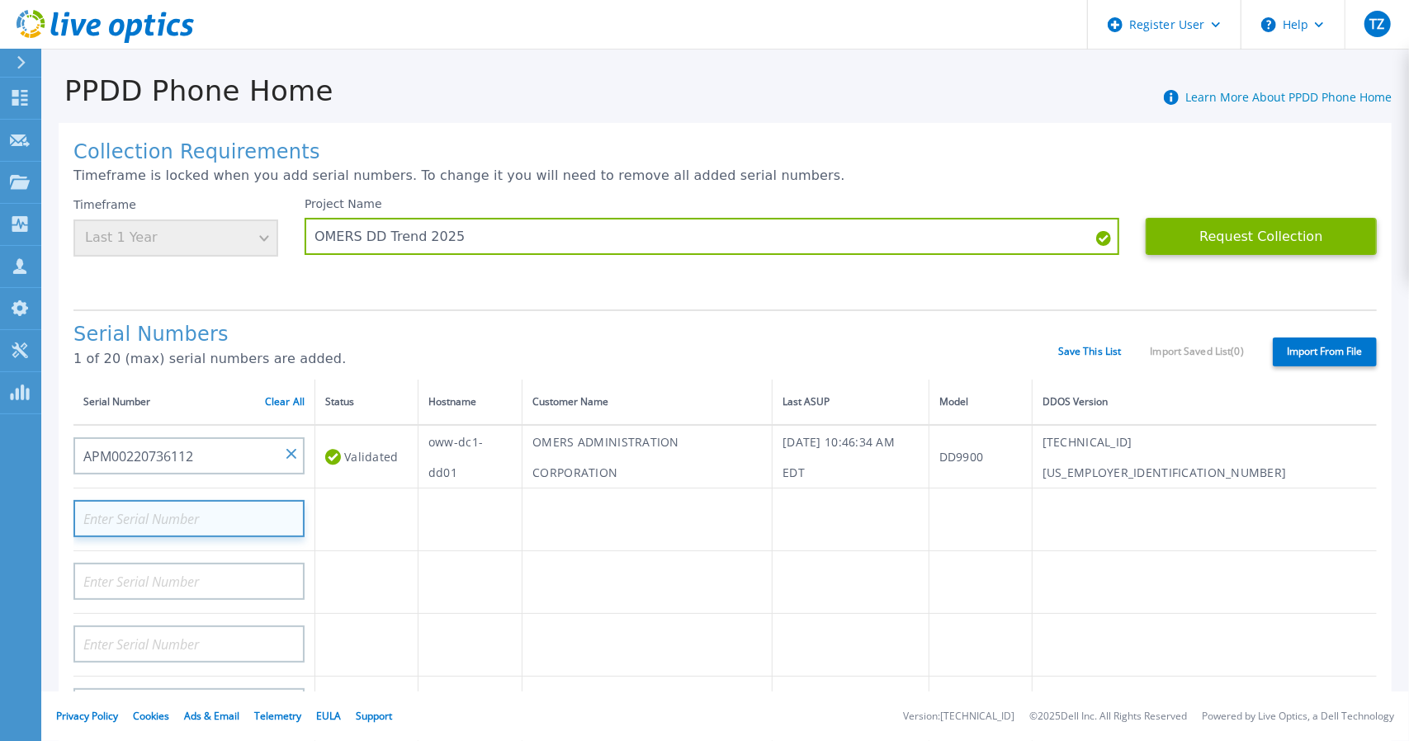
click at [213, 521] on input at bounding box center [188, 518] width 231 height 37
paste input "APM00220733704"
type input "APM00220733704"
click at [636, 599] on td at bounding box center [648, 582] width 250 height 63
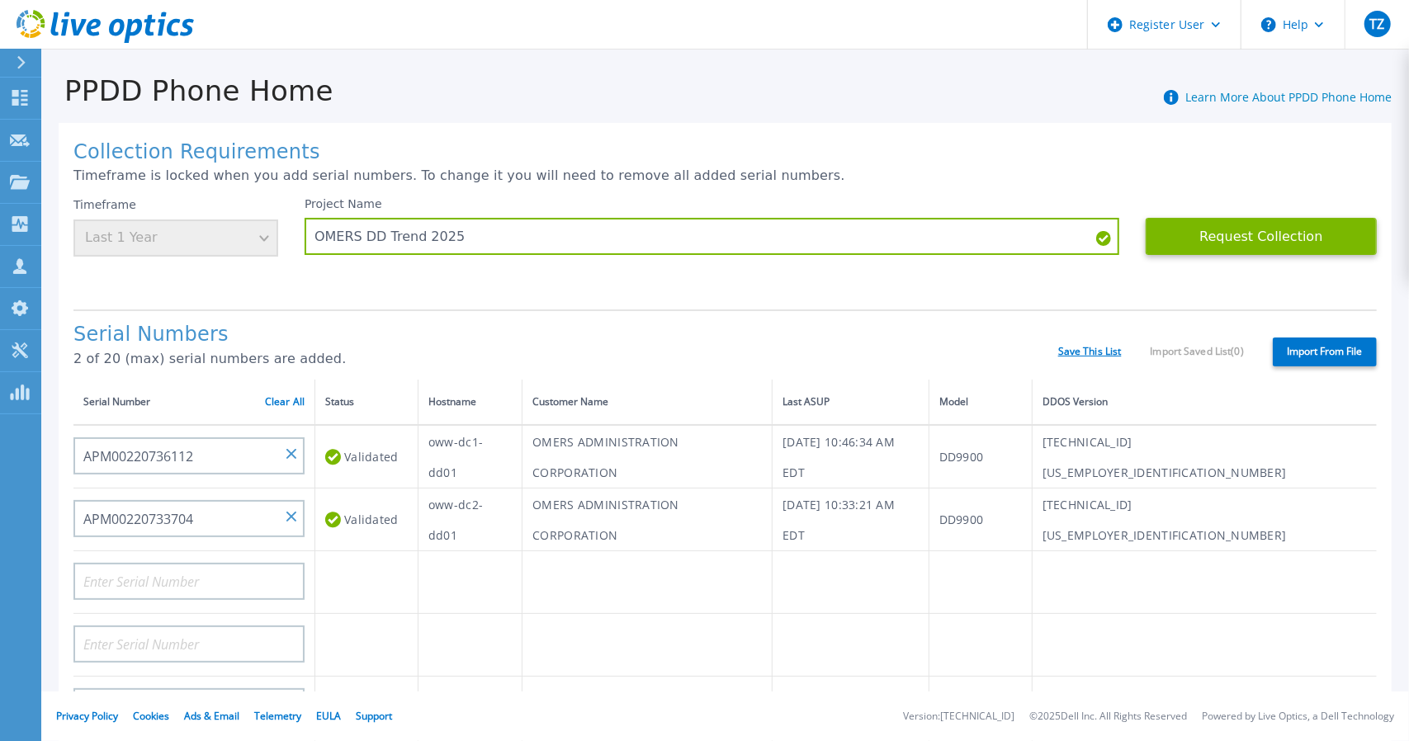
click at [1084, 349] on link "Save This List" at bounding box center [1090, 352] width 64 height 12
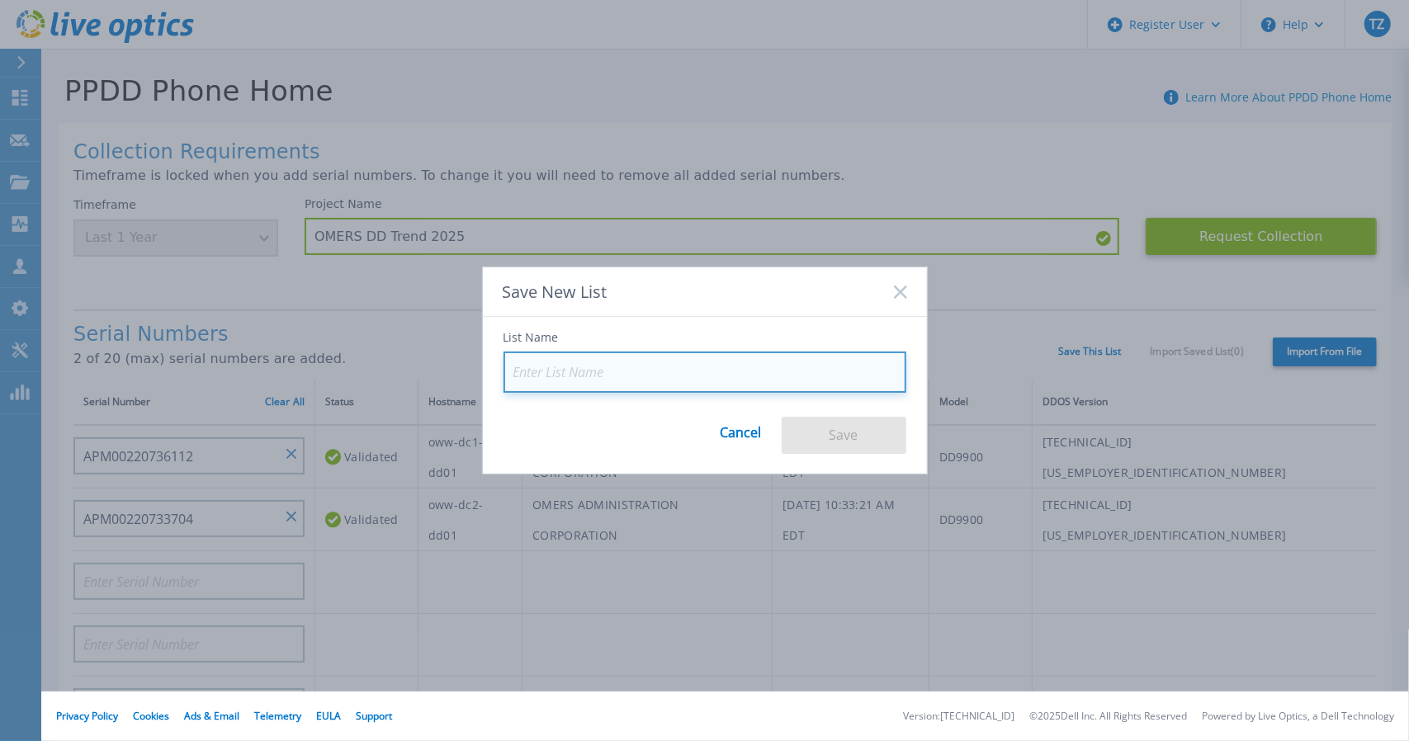
click at [675, 372] on input at bounding box center [705, 372] width 403 height 41
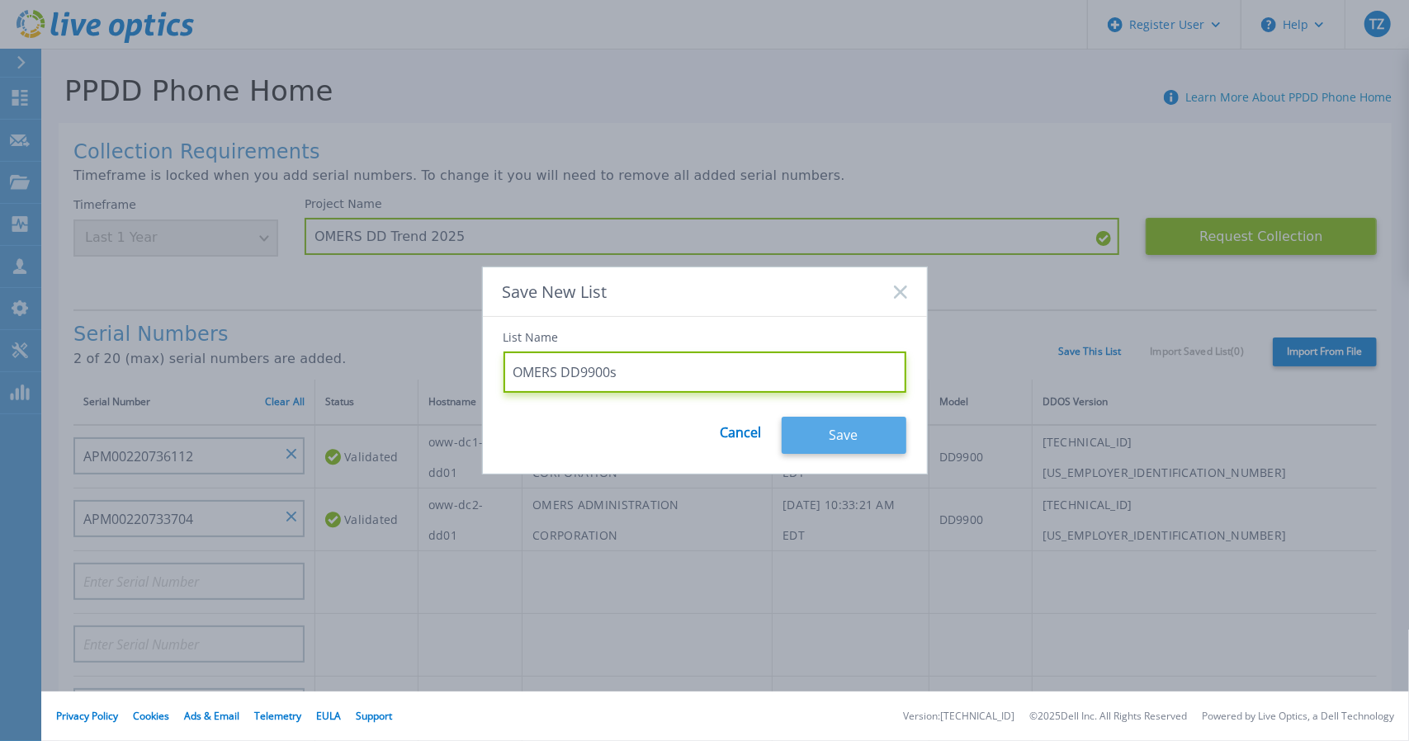
type input "OMERS DD9900s"
click at [849, 447] on button "Save" at bounding box center [844, 435] width 125 height 37
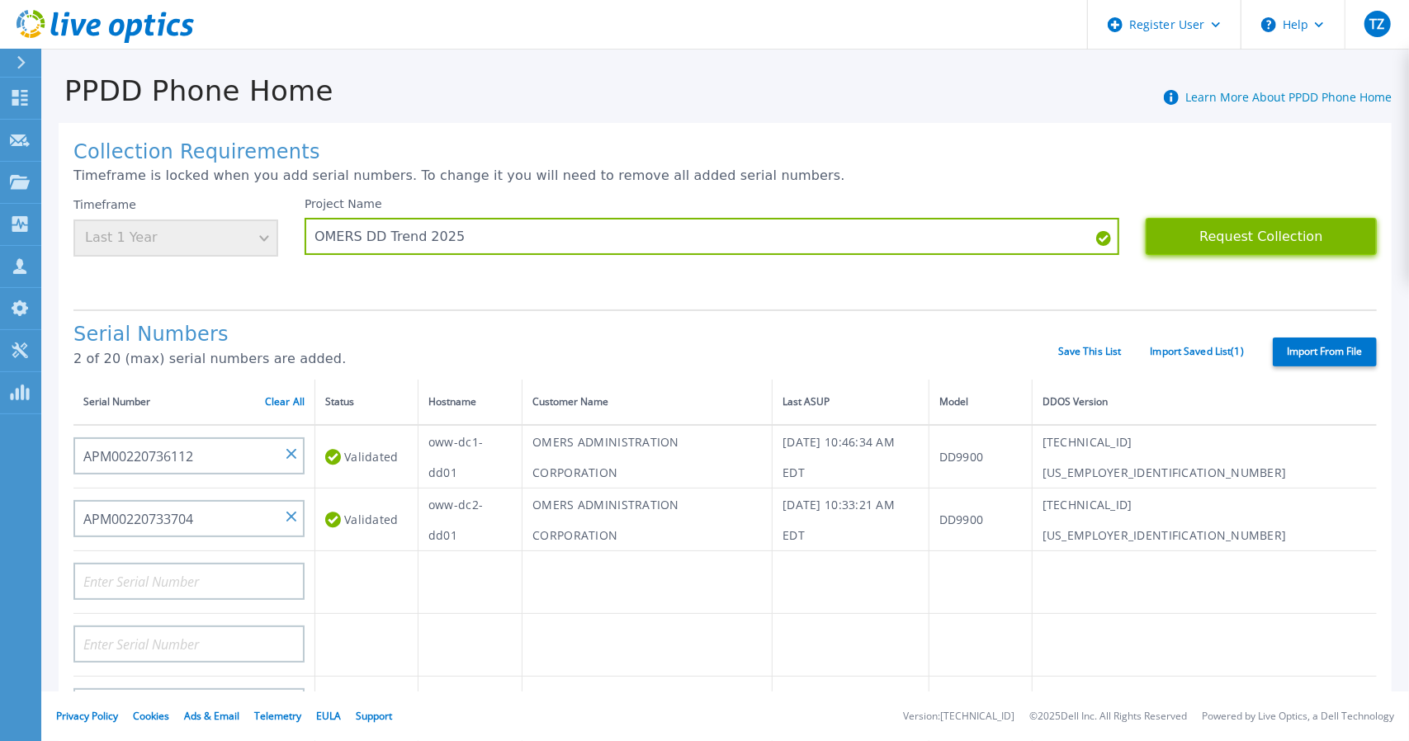
click at [1240, 251] on button "Request Collection" at bounding box center [1261, 236] width 231 height 37
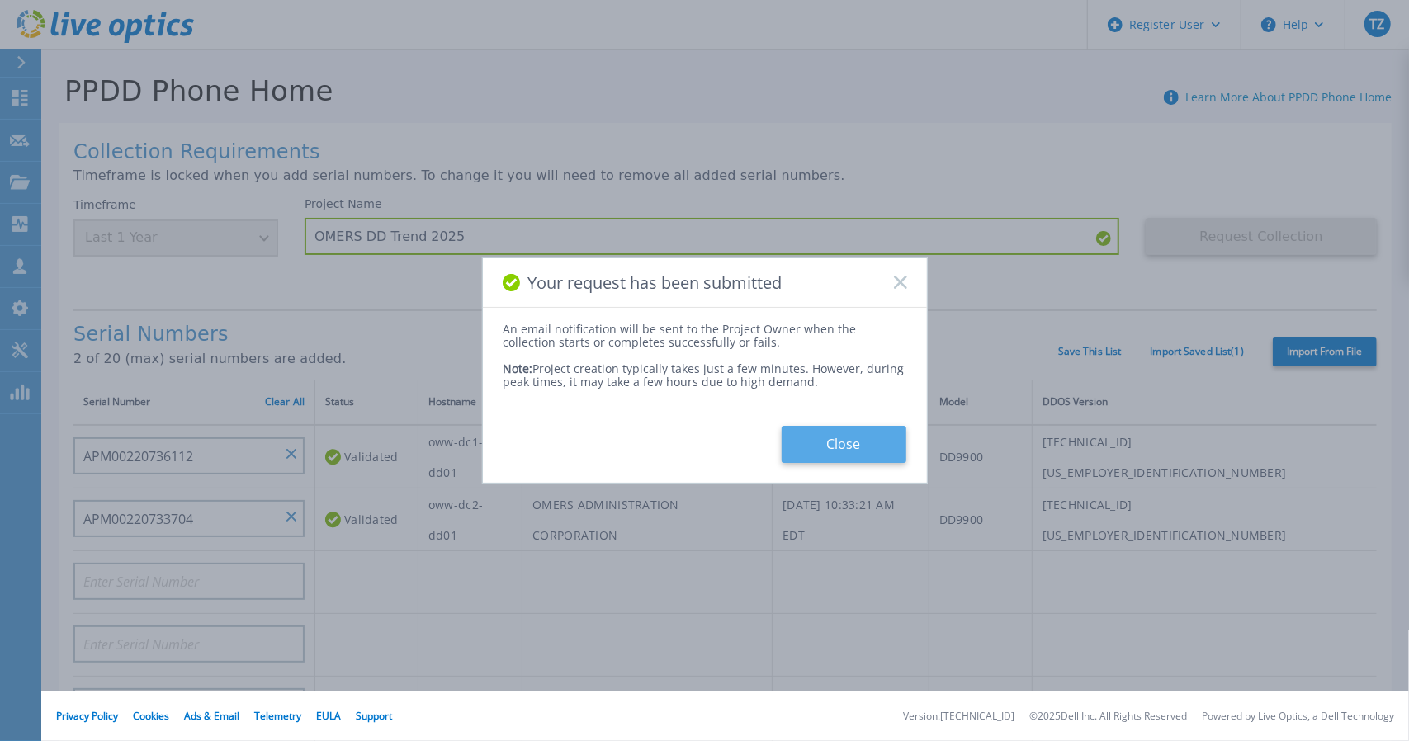
click at [802, 433] on button "Close" at bounding box center [844, 444] width 125 height 37
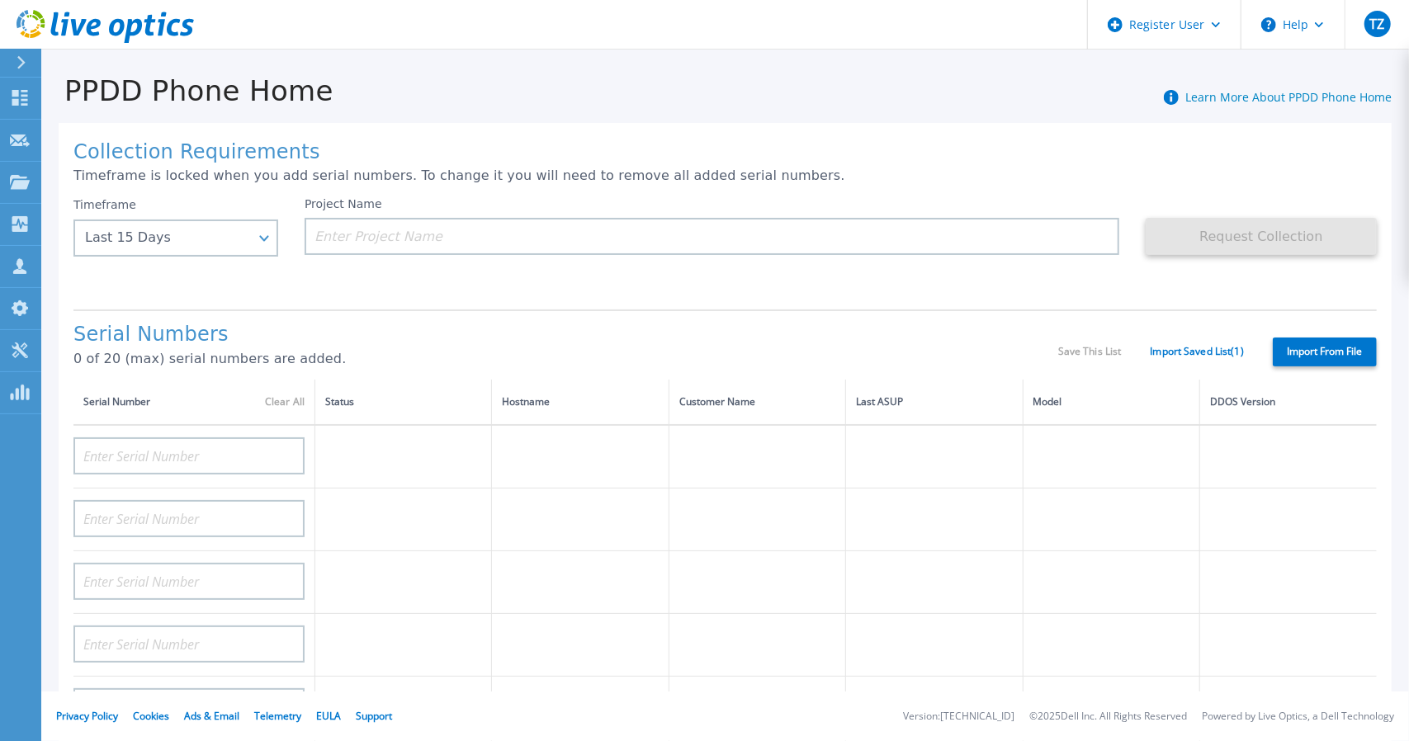
click at [54, 17] on icon at bounding box center [53, 23] width 7 height 23
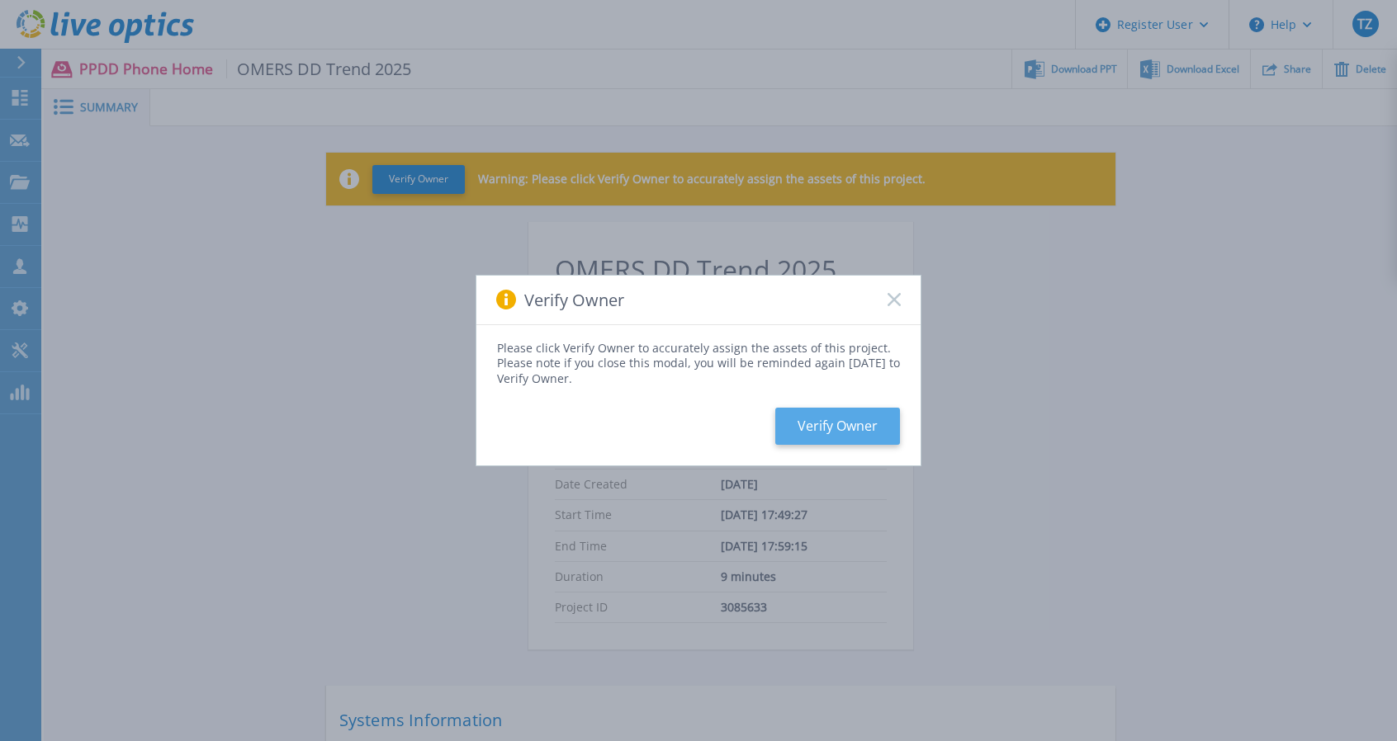
click at [850, 429] on button "Verify Owner" at bounding box center [837, 426] width 125 height 37
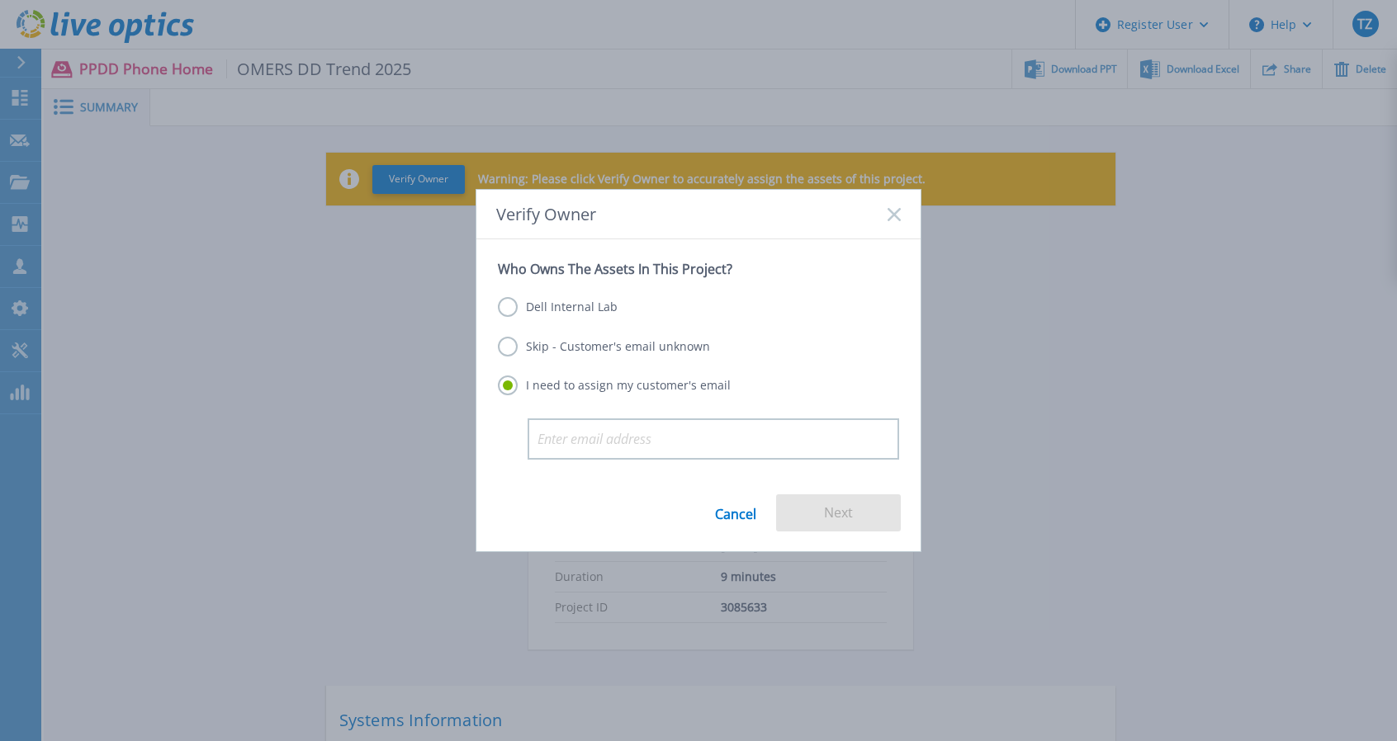
click at [563, 308] on label "Dell Internal Lab" at bounding box center [558, 307] width 120 height 20
click at [0, 0] on input "Dell Internal Lab" at bounding box center [0, 0] width 0 height 0
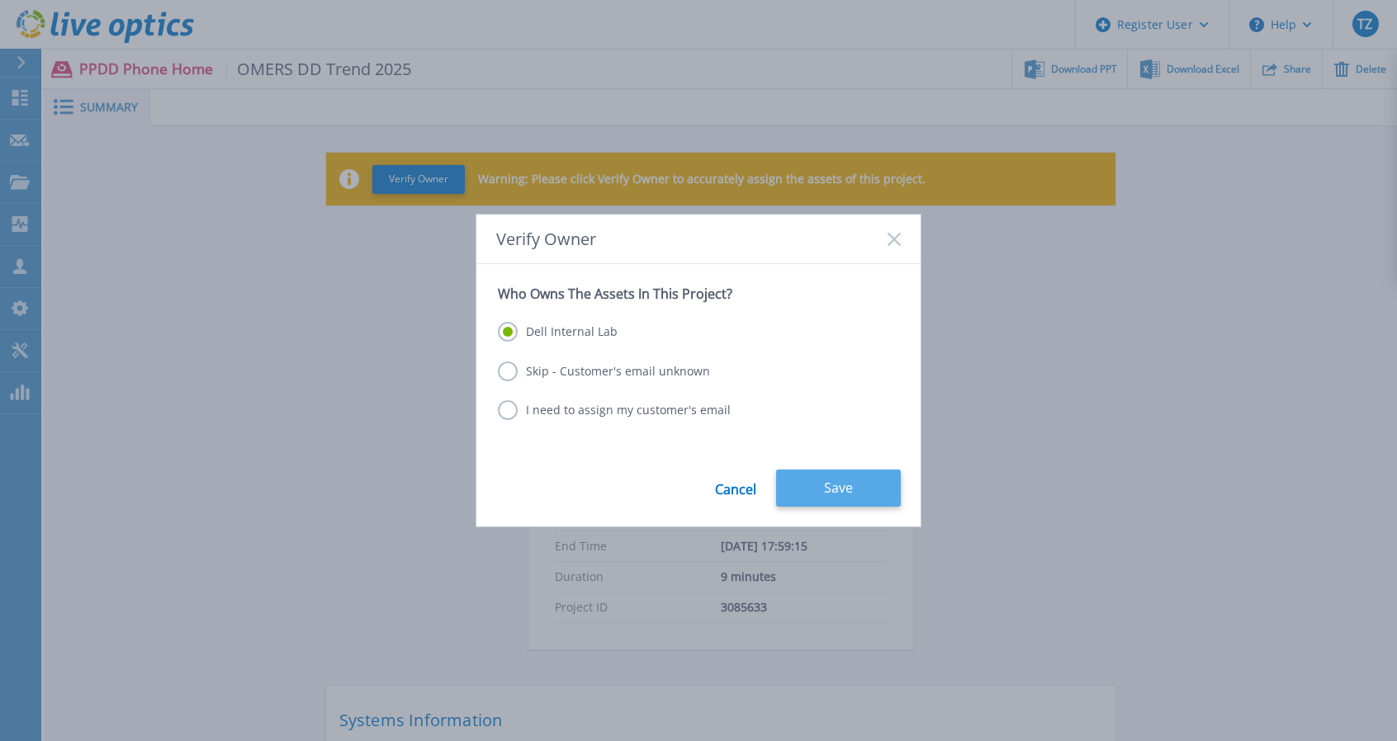
click at [807, 482] on button "Save" at bounding box center [838, 488] width 125 height 37
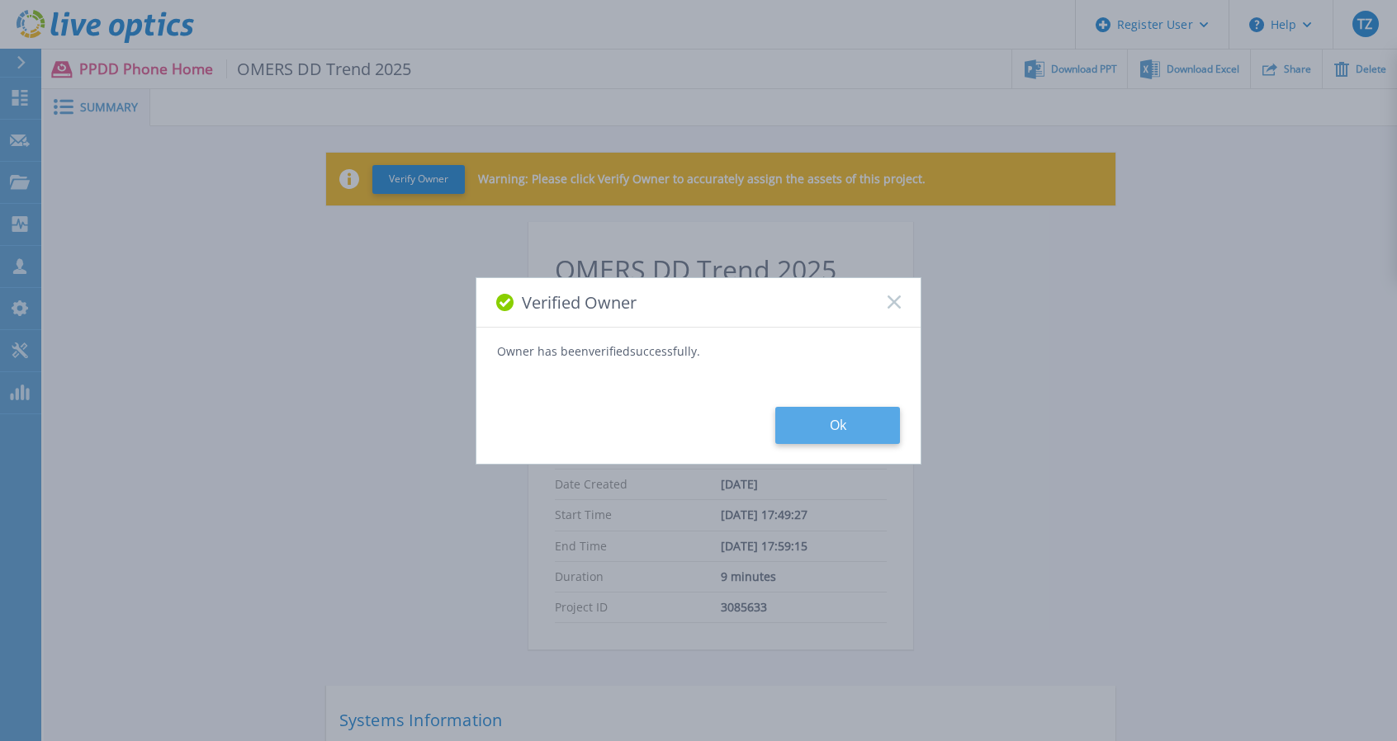
click at [832, 415] on button "Ok" at bounding box center [837, 425] width 125 height 37
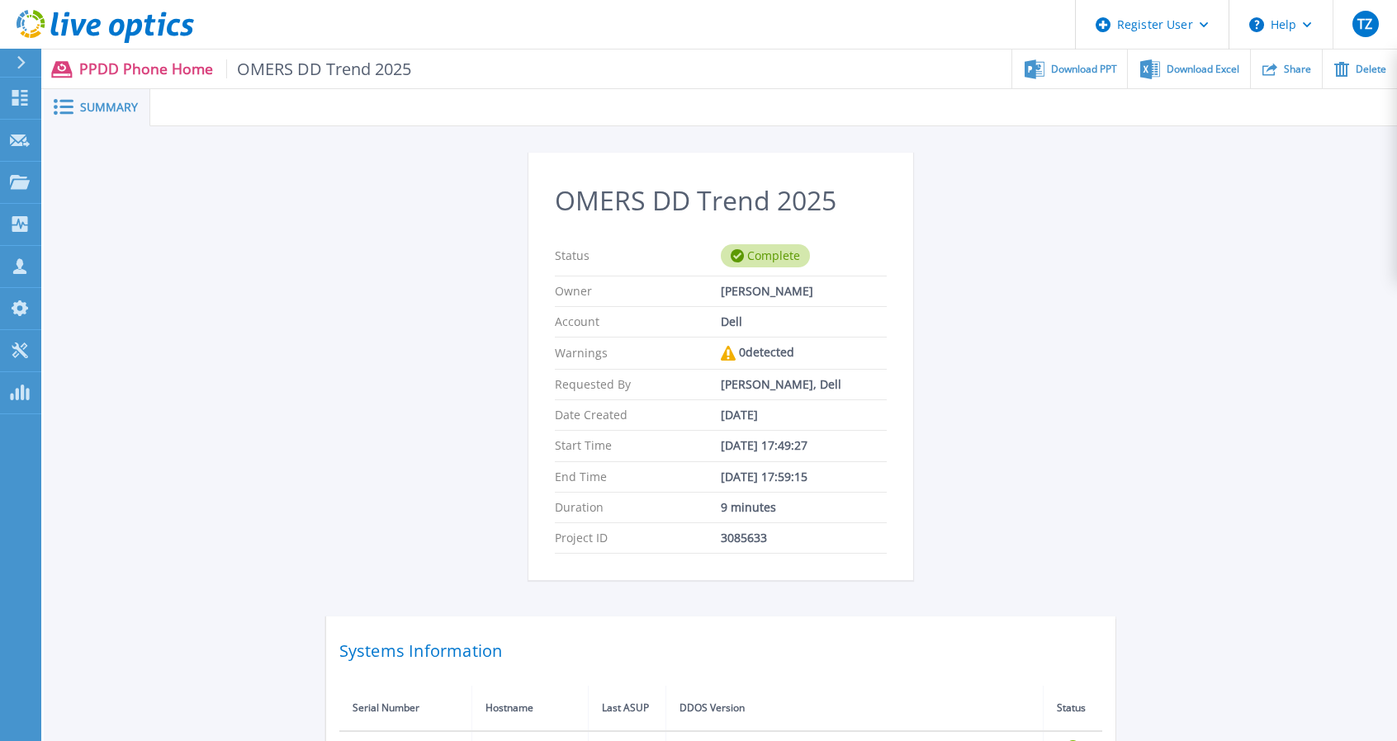
drag, startPoint x: 1199, startPoint y: 235, endPoint x: 1189, endPoint y: 212, distance: 25.2
click at [1199, 235] on div "OMERS DD Trend 2025 Status Complete Owner [PERSON_NAME] Account Dell Warnings 0…" at bounding box center [720, 479] width 1353 height 707
click at [1065, 70] on span "Download PPT" at bounding box center [1084, 69] width 66 height 10
